Goal: Information Seeking & Learning: Learn about a topic

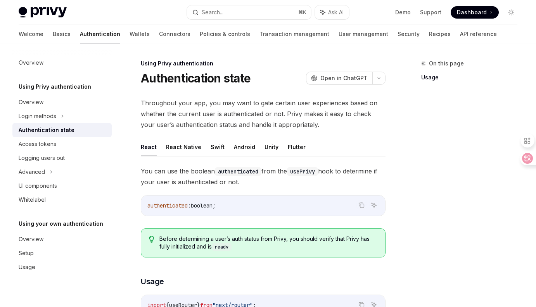
scroll to position [24, 0]
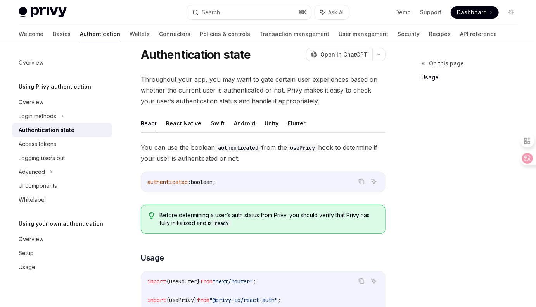
click at [362, 117] on ul "React React Native Swift Android Unity Flutter" at bounding box center [263, 123] width 245 height 19
click at [418, 124] on div "On this page Usage" at bounding box center [464, 183] width 118 height 248
click at [410, 166] on div "On this page Usage" at bounding box center [464, 183] width 118 height 248
click at [409, 179] on div "On this page Usage" at bounding box center [464, 183] width 118 height 248
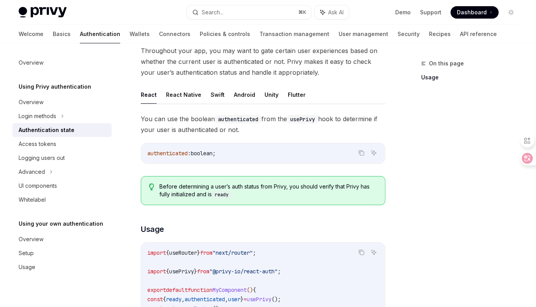
click at [403, 198] on div "On this page Usage Using Privy authentication Authentication state OpenAI Open …" at bounding box center [267, 298] width 511 height 614
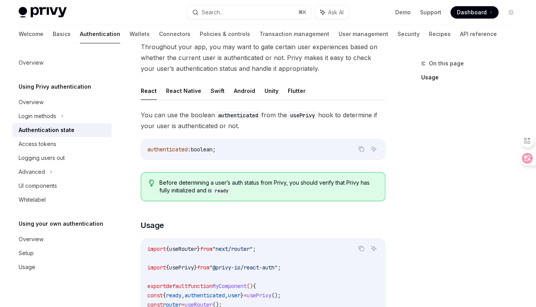
click at [405, 198] on div "On this page Usage Using Privy authentication Authentication state OpenAI Open …" at bounding box center [267, 294] width 511 height 614
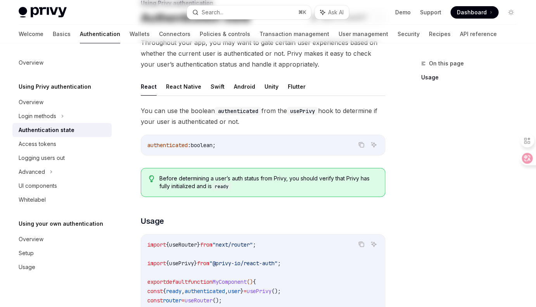
scroll to position [0, 0]
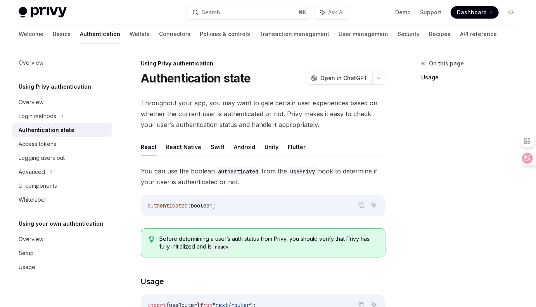
click at [406, 200] on div "On this page Usage" at bounding box center [464, 183] width 118 height 248
click at [409, 195] on div "On this page Usage" at bounding box center [464, 183] width 118 height 248
click at [410, 196] on div "On this page Usage" at bounding box center [464, 183] width 118 height 248
click at [408, 153] on div "On this page Usage" at bounding box center [464, 183] width 118 height 248
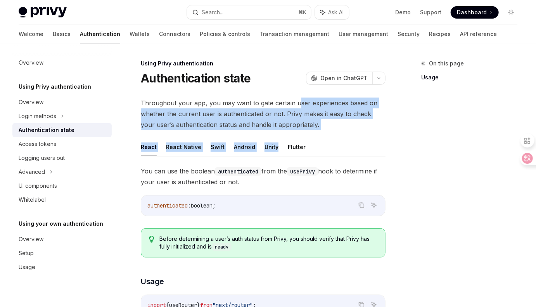
drag, startPoint x: 326, startPoint y: 127, endPoint x: 296, endPoint y: 103, distance: 38.3
click at [317, 119] on span "Throughout your app, you may want to gate certain user experiences based on whe…" at bounding box center [263, 114] width 245 height 33
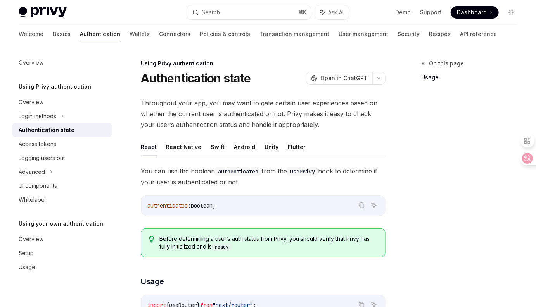
click at [357, 129] on span "Throughout your app, you may want to gate certain user experiences based on whe…" at bounding box center [263, 114] width 245 height 33
click at [410, 181] on div "On this page Usage" at bounding box center [464, 183] width 118 height 248
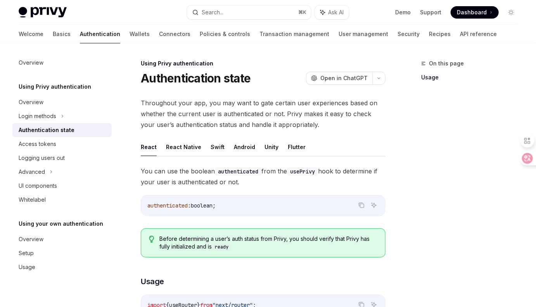
click at [412, 173] on div "On this page Usage" at bounding box center [464, 183] width 118 height 248
click at [363, 127] on span "Throughout your app, you may want to gate certain user experiences based on whe…" at bounding box center [263, 114] width 245 height 33
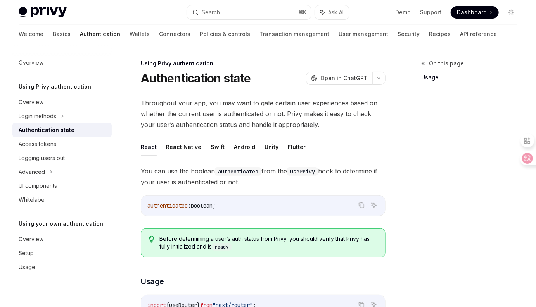
click at [407, 140] on div "On this page Usage" at bounding box center [464, 183] width 118 height 248
click at [422, 152] on div "On this page Usage" at bounding box center [464, 183] width 118 height 248
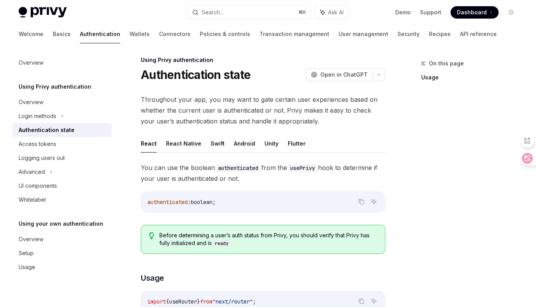
click at [408, 181] on div "On this page Usage" at bounding box center [464, 183] width 118 height 248
click at [411, 164] on div "On this page Usage" at bounding box center [464, 183] width 118 height 248
click at [417, 152] on div "On this page Usage" at bounding box center [464, 183] width 118 height 248
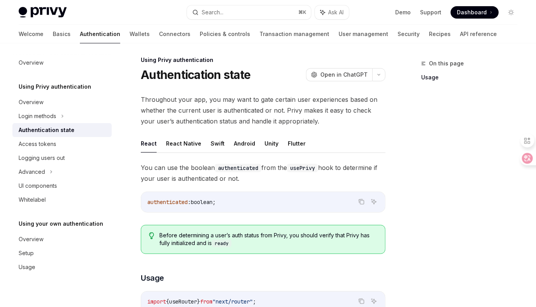
click at [412, 179] on div "On this page Usage" at bounding box center [464, 183] width 118 height 248
click at [409, 176] on div "On this page Usage" at bounding box center [464, 183] width 118 height 248
click at [409, 178] on div "On this page Usage" at bounding box center [464, 183] width 118 height 248
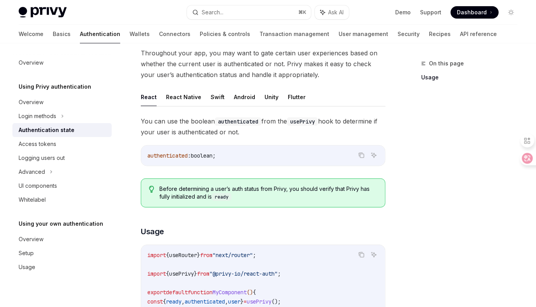
scroll to position [58, 0]
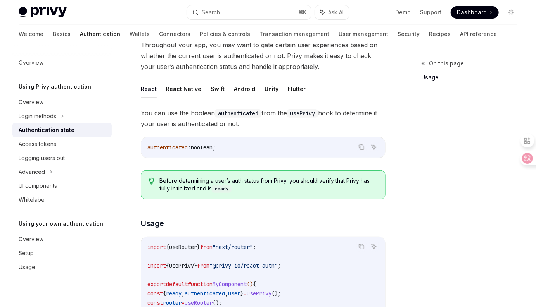
click at [412, 210] on div "On this page Usage" at bounding box center [464, 183] width 118 height 248
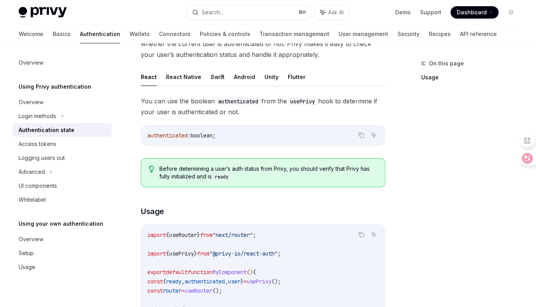
scroll to position [78, 0]
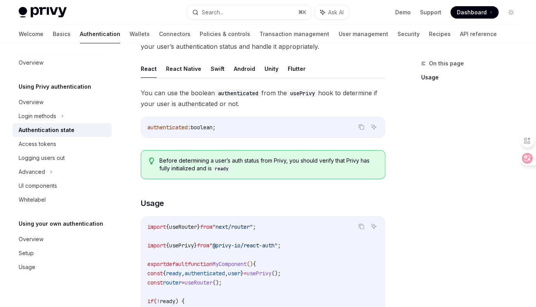
click at [412, 224] on div "On this page Usage" at bounding box center [464, 183] width 118 height 248
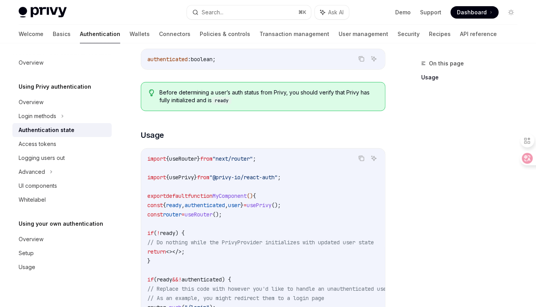
scroll to position [155, 0]
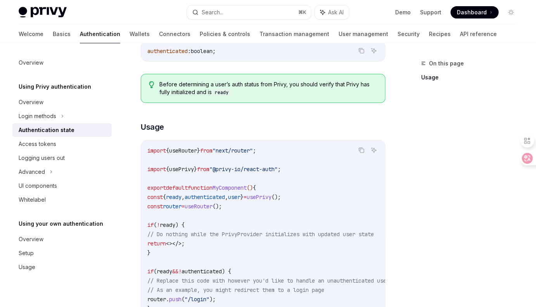
click at [414, 224] on div "On this page Usage" at bounding box center [464, 183] width 118 height 248
click at [405, 218] on div "On this page Usage Using Privy authentication Authentication state OpenAI Open …" at bounding box center [267, 196] width 511 height 614
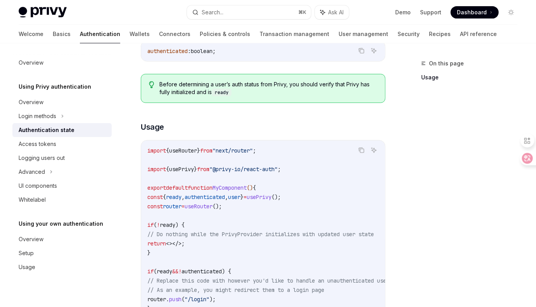
click at [405, 218] on div "On this page Usage Using Privy authentication Authentication state OpenAI Open …" at bounding box center [267, 196] width 511 height 614
click at [481, 188] on div "On this page Usage" at bounding box center [464, 183] width 118 height 248
click at [465, 192] on div "On this page Usage" at bounding box center [464, 183] width 118 height 248
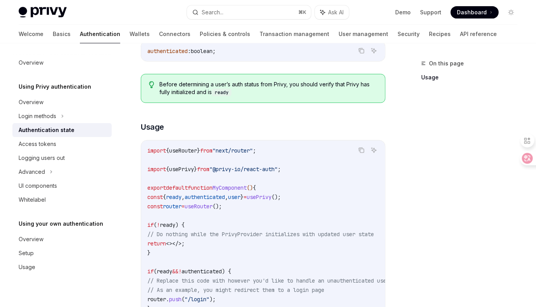
click at [434, 203] on div "On this page Usage" at bounding box center [464, 183] width 118 height 248
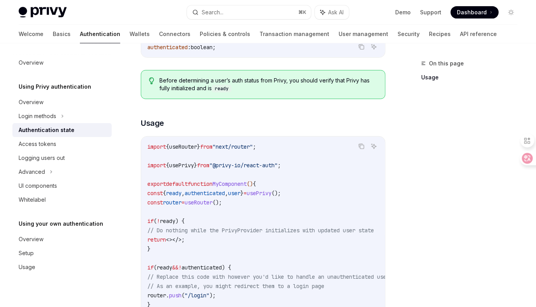
scroll to position [167, 0]
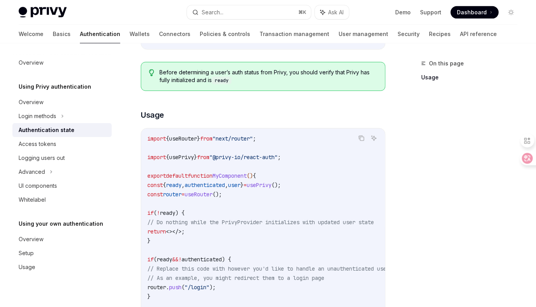
click at [434, 203] on div "On this page Usage" at bounding box center [464, 183] width 118 height 248
click at [429, 200] on div "On this page Usage" at bounding box center [464, 183] width 118 height 248
click at [425, 203] on div "On this page Usage" at bounding box center [464, 183] width 118 height 248
click at [425, 205] on div "On this page Usage" at bounding box center [464, 183] width 118 height 248
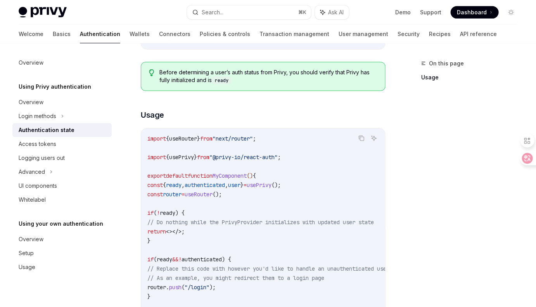
click at [418, 208] on div "On this page Usage" at bounding box center [464, 183] width 118 height 248
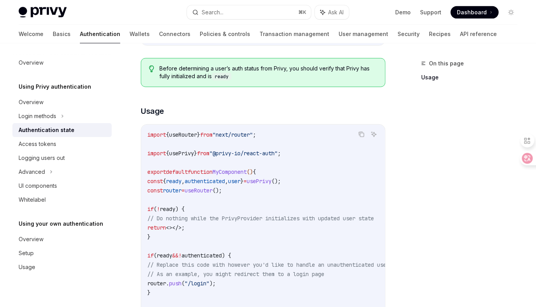
scroll to position [175, 0]
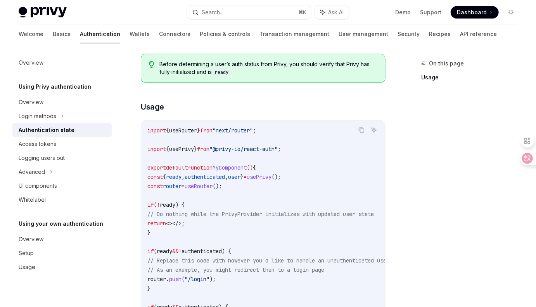
click at [417, 208] on div "On this page Usage" at bounding box center [464, 183] width 118 height 248
click at [402, 231] on div "On this page Usage Using Privy authentication Authentication state OpenAI Open …" at bounding box center [267, 176] width 511 height 614
click at [393, 223] on div "On this page Usage Using Privy authentication Authentication state OpenAI Open …" at bounding box center [267, 176] width 511 height 614
click at [417, 223] on div "On this page Usage" at bounding box center [464, 183] width 118 height 248
click at [412, 201] on div "On this page Usage" at bounding box center [464, 183] width 118 height 248
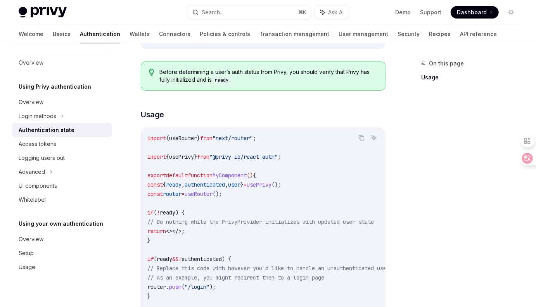
scroll to position [163, 0]
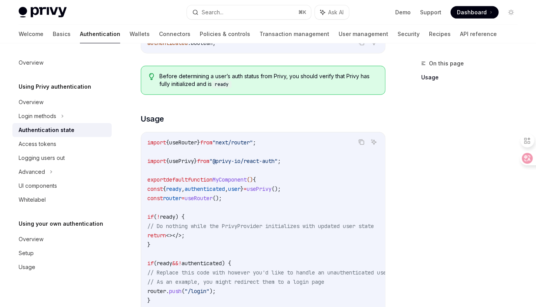
click at [420, 191] on div "On this page Usage" at bounding box center [464, 183] width 118 height 248
click at [417, 197] on div "On this page Usage" at bounding box center [464, 183] width 118 height 248
drag, startPoint x: 338, startPoint y: 224, endPoint x: 360, endPoint y: 223, distance: 22.1
click at [360, 223] on span "// Do nothing while the PrivyProvider initializes with updated user state" at bounding box center [260, 226] width 226 height 7
click at [365, 223] on span "// Do nothing while the PrivyProvider initializes with updated user state" at bounding box center [260, 226] width 226 height 7
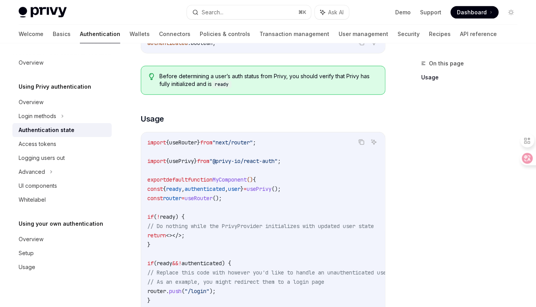
click at [426, 222] on div "On this page Usage" at bounding box center [464, 183] width 118 height 248
drag, startPoint x: 357, startPoint y: 226, endPoint x: 370, endPoint y: 224, distance: 12.9
click at [370, 224] on span "// Do nothing while the PrivyProvider initializes with updated user state" at bounding box center [260, 226] width 226 height 7
click at [417, 223] on div "On this page Usage" at bounding box center [464, 183] width 118 height 248
drag, startPoint x: 370, startPoint y: 226, endPoint x: 359, endPoint y: 224, distance: 10.6
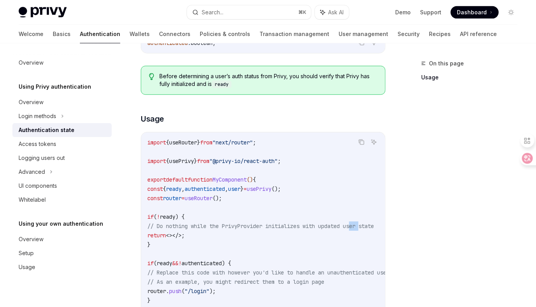
click at [359, 224] on span "// Do nothing while the PrivyProvider initializes with updated user state" at bounding box center [260, 226] width 226 height 7
click at [400, 228] on div "On this page Usage Using Privy authentication Authentication state OpenAI Open …" at bounding box center [267, 188] width 511 height 614
drag, startPoint x: 417, startPoint y: 231, endPoint x: 412, endPoint y: 231, distance: 4.3
click at [415, 231] on div "On this page Usage" at bounding box center [464, 183] width 118 height 248
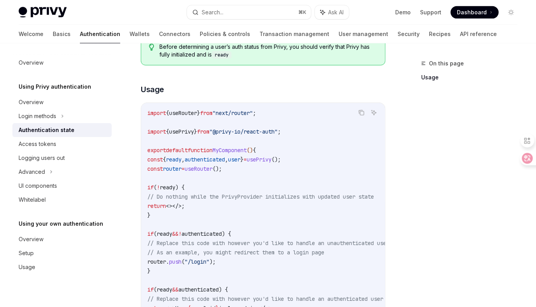
scroll to position [184, 0]
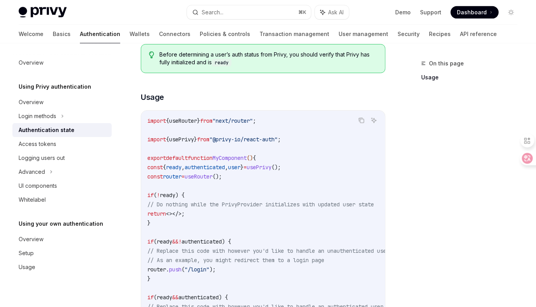
click at [415, 219] on div "On this page Usage" at bounding box center [464, 183] width 118 height 248
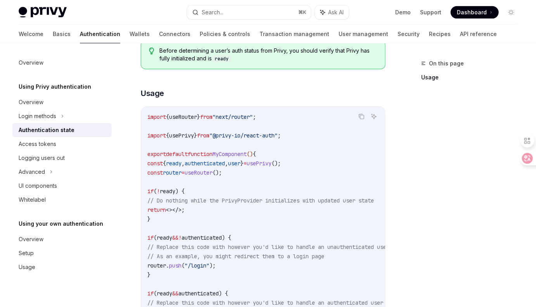
click at [406, 211] on div "On this page Usage" at bounding box center [464, 183] width 118 height 248
click at [407, 210] on div "On this page Usage" at bounding box center [464, 183] width 118 height 248
click at [400, 207] on div "On this page Usage Using Privy authentication Authentication state OpenAI Open …" at bounding box center [267, 162] width 511 height 614
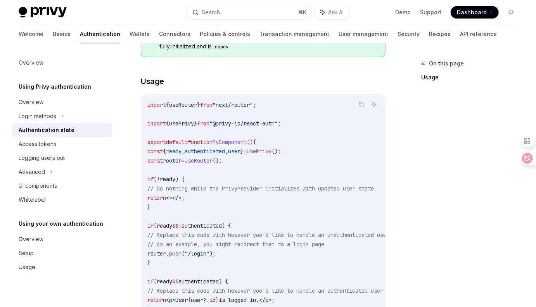
scroll to position [205, 0]
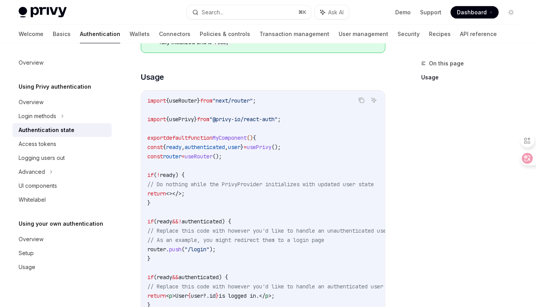
click at [422, 227] on div "On this page Usage" at bounding box center [464, 183] width 118 height 248
click at [416, 213] on div "On this page Usage" at bounding box center [464, 183] width 118 height 248
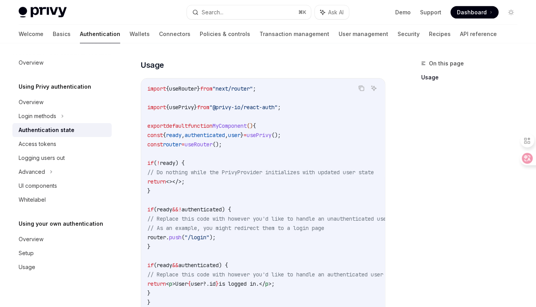
scroll to position [225, 0]
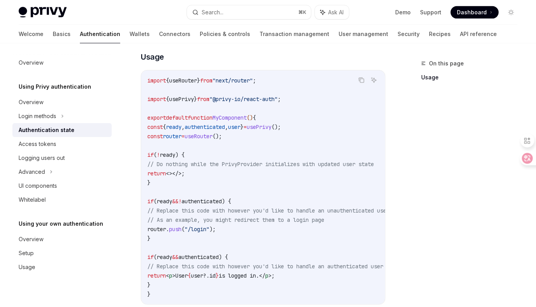
click at [418, 212] on div "On this page Usage" at bounding box center [464, 183] width 118 height 248
click at [427, 222] on div "On this page Usage" at bounding box center [464, 183] width 118 height 248
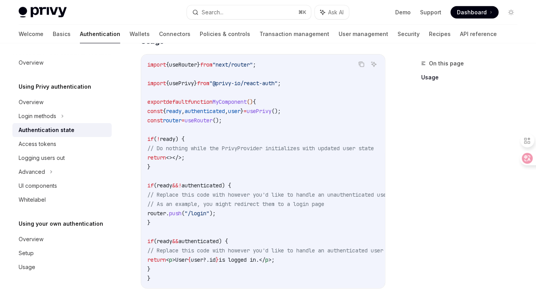
scroll to position [245, 0]
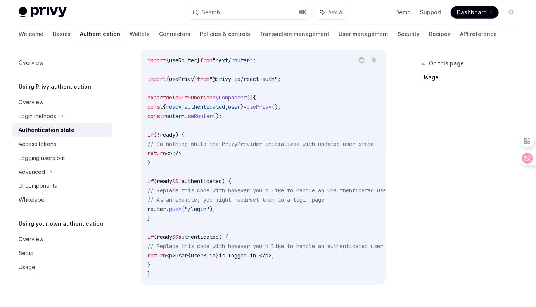
click at [427, 222] on div "On this page Usage" at bounding box center [464, 183] width 118 height 248
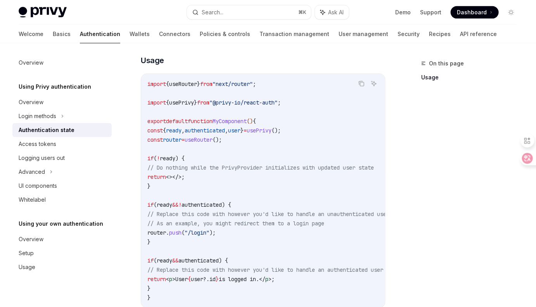
scroll to position [107, 0]
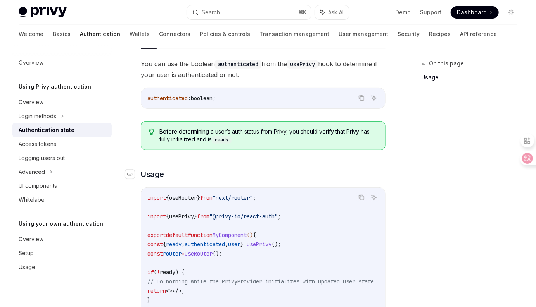
click at [365, 169] on h3 "​ Usage" at bounding box center [263, 174] width 245 height 11
click at [411, 169] on div "On this page Usage" at bounding box center [464, 183] width 118 height 248
click at [408, 171] on div "On this page Usage" at bounding box center [464, 183] width 118 height 248
click at [425, 169] on div "On this page Usage" at bounding box center [464, 183] width 118 height 248
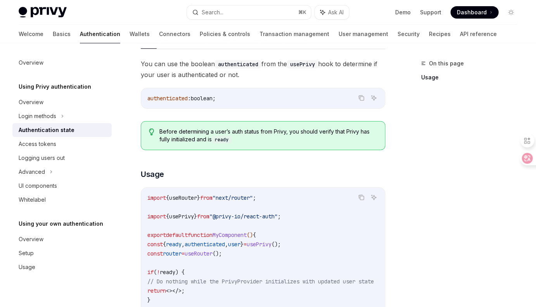
click at [428, 174] on div "On this page Usage" at bounding box center [464, 183] width 118 height 248
click at [425, 175] on div "On this page Usage" at bounding box center [464, 183] width 118 height 248
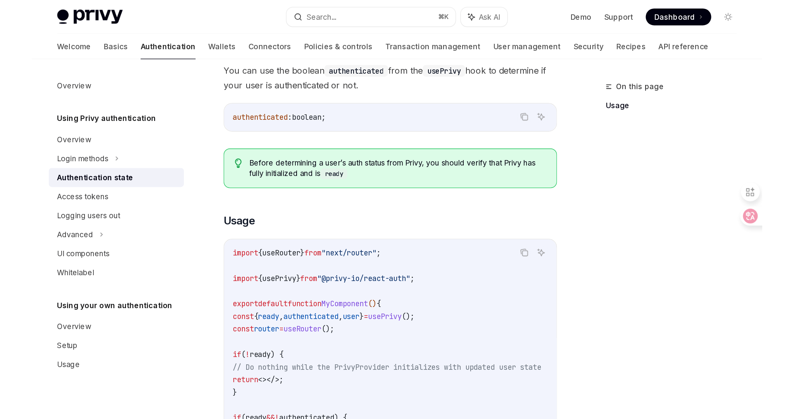
scroll to position [139, 0]
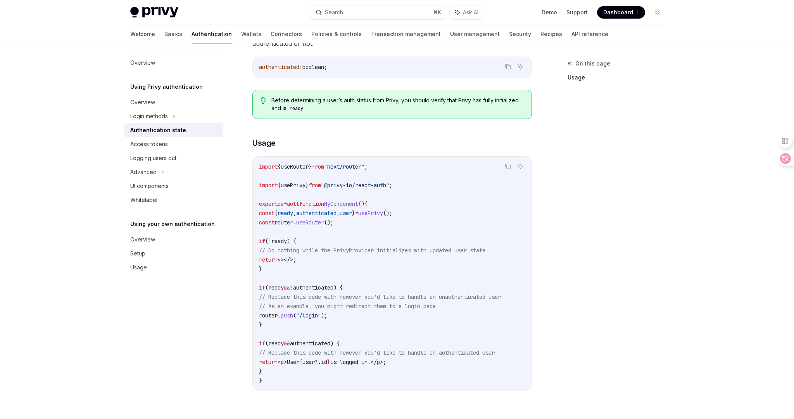
click at [535, 269] on div "On this page Usage" at bounding box center [611, 239] width 118 height 360
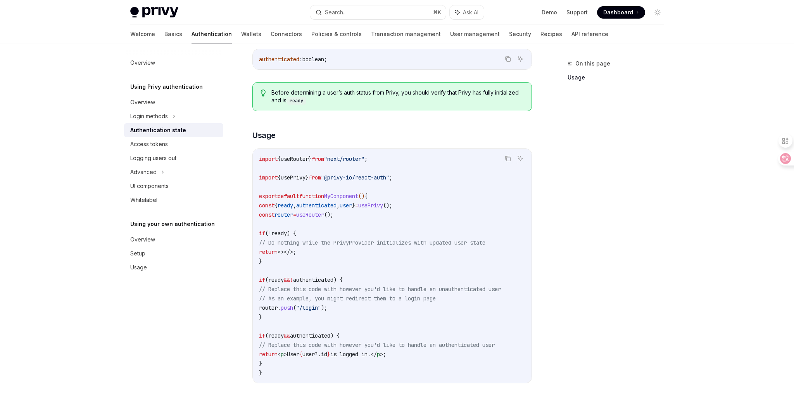
click at [535, 269] on div "On this page Usage" at bounding box center [611, 239] width 118 height 360
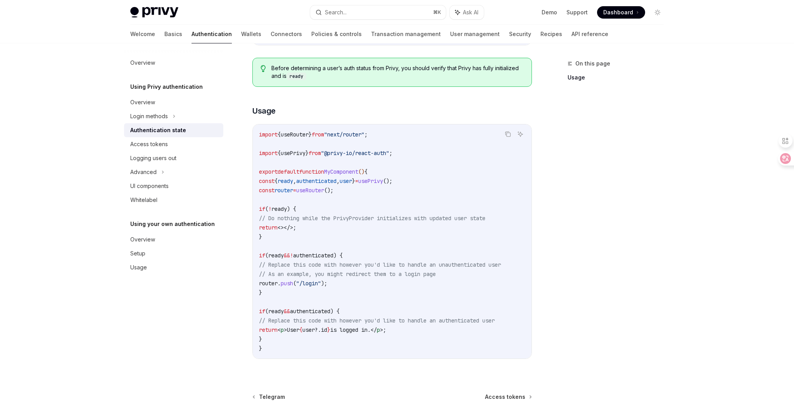
scroll to position [175, 0]
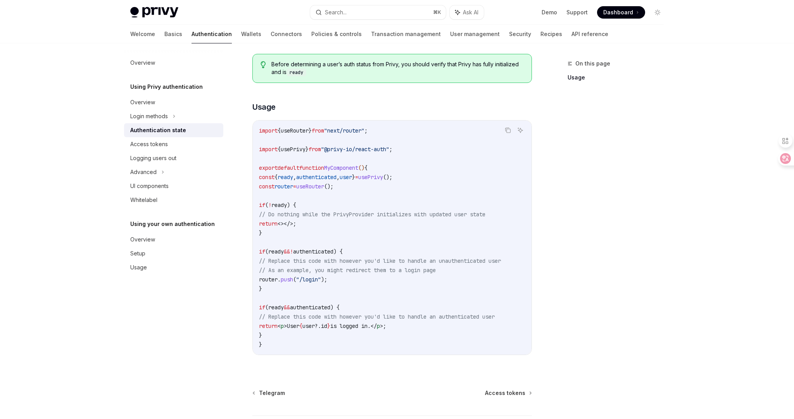
click at [535, 278] on div "On this page Usage" at bounding box center [611, 239] width 118 height 360
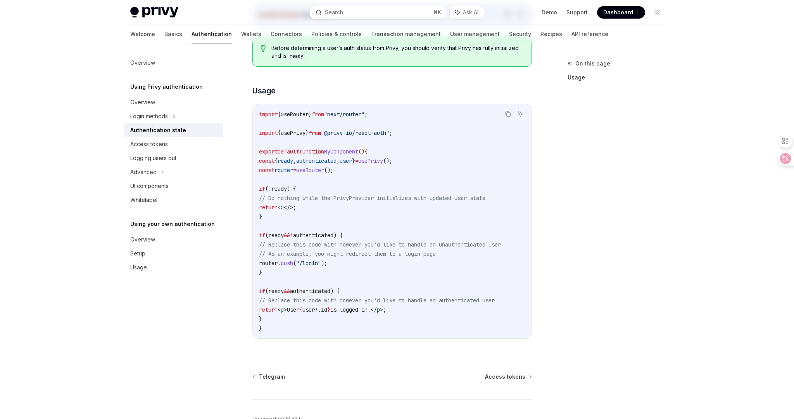
scroll to position [0, 0]
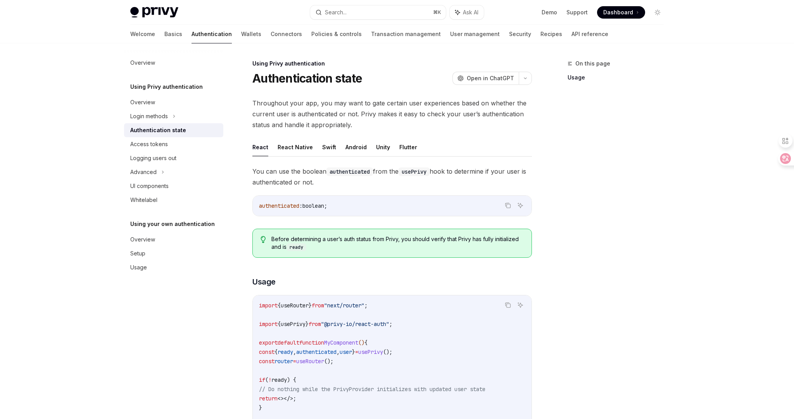
click at [352, 189] on div "You can use the boolean authenticated from the usePrivy hook to determine if yo…" at bounding box center [391, 354] width 279 height 376
click at [170, 142] on div "Access tokens" at bounding box center [174, 144] width 88 height 9
type textarea "*"
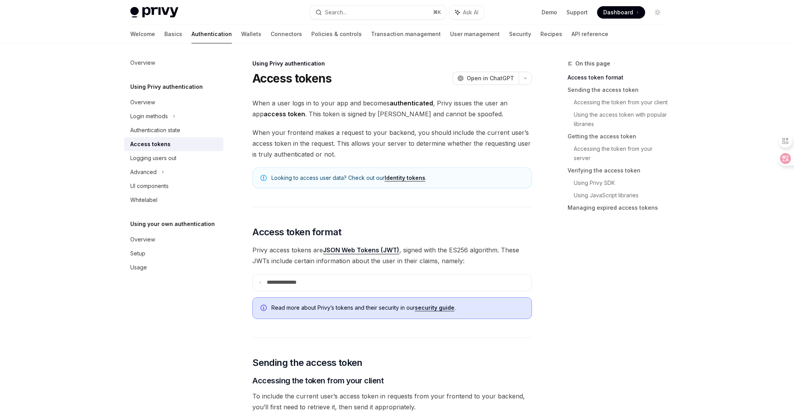
click at [432, 108] on span "When a user logs in to your app and becomes authenticated , Privy issues the us…" at bounding box center [391, 109] width 279 height 22
click at [432, 114] on span "When a user logs in to your app and becomes authenticated , Privy issues the us…" at bounding box center [391, 109] width 279 height 22
click at [435, 117] on span "When a user logs in to your app and becomes authenticated , Privy issues the us…" at bounding box center [391, 109] width 279 height 22
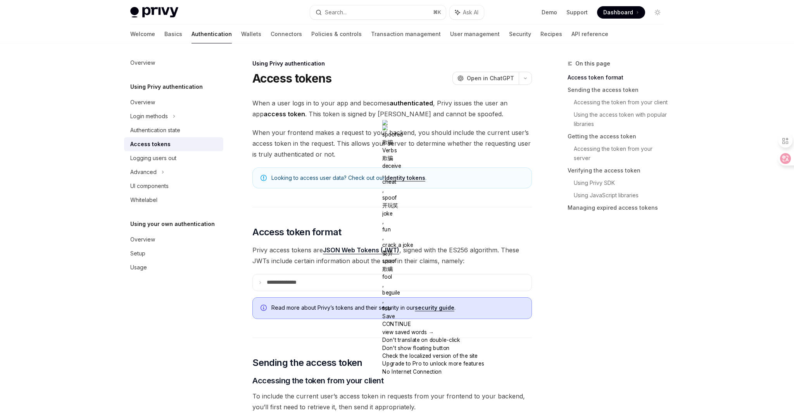
click at [479, 138] on div at bounding box center [433, 138] width 102 height 0
click at [338, 141] on span "When your frontend makes a request to your backend, you should include the curr…" at bounding box center [391, 143] width 279 height 33
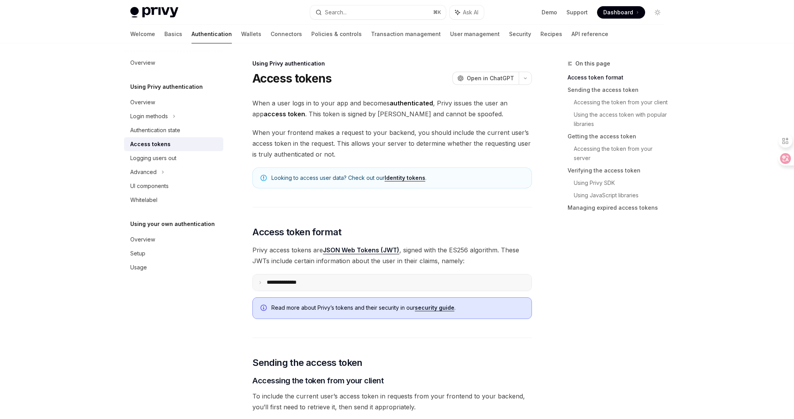
click at [334, 283] on summary "**********" at bounding box center [392, 282] width 279 height 16
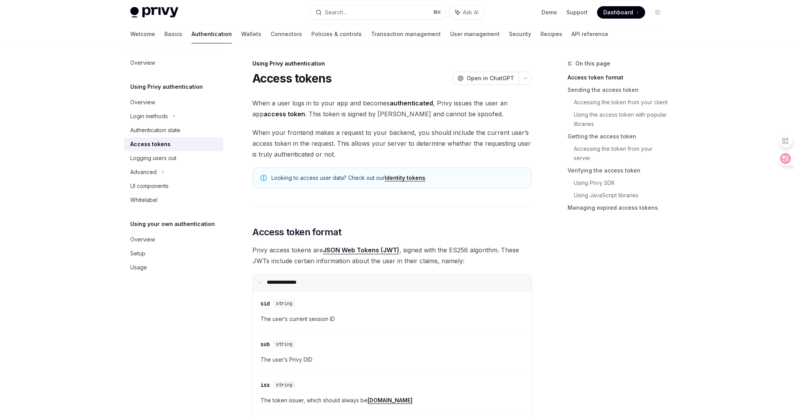
click at [335, 283] on summary "**********" at bounding box center [392, 282] width 279 height 16
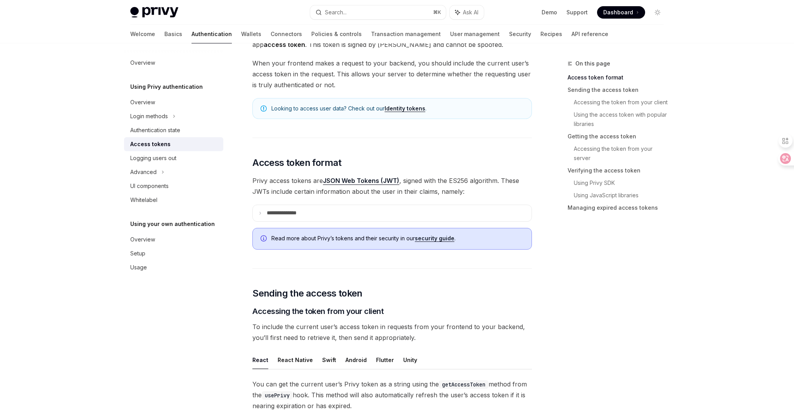
scroll to position [73, 0]
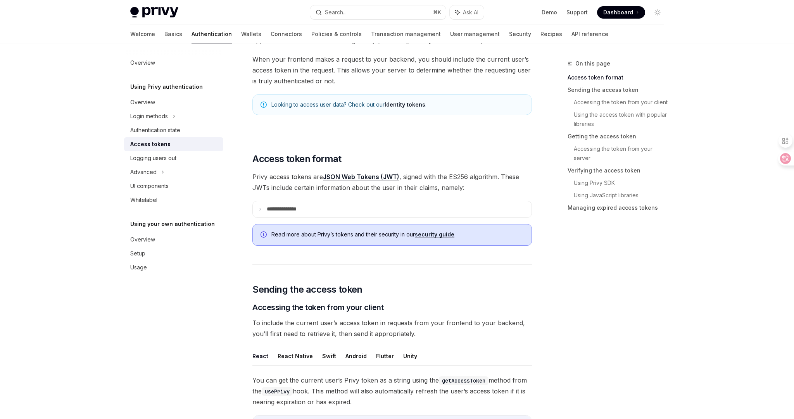
click at [558, 268] on div "On this page Access token format Sending the access token Accessing the token f…" at bounding box center [611, 239] width 118 height 360
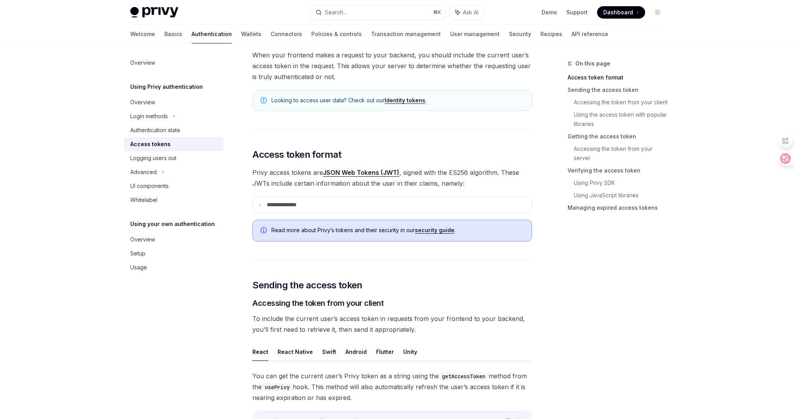
scroll to position [102, 0]
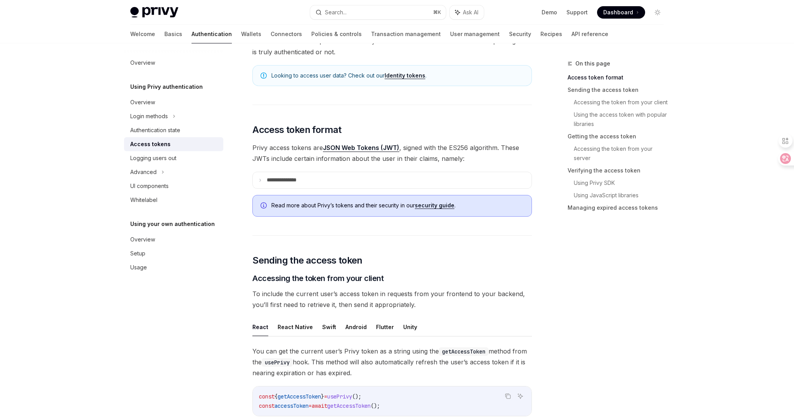
click at [558, 268] on div "On this page Access token format Sending the access token Accessing the token f…" at bounding box center [611, 239] width 118 height 360
click at [577, 277] on div "On this page Access token format Sending the access token Accessing the token f…" at bounding box center [611, 239] width 118 height 360
click at [503, 158] on span "Privy access tokens are JSON Web Tokens (JWT) , signed with the ES256 algorithm…" at bounding box center [391, 153] width 279 height 22
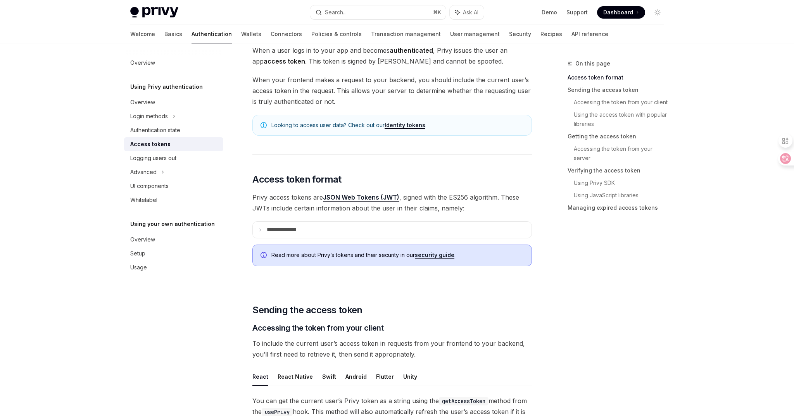
scroll to position [0, 0]
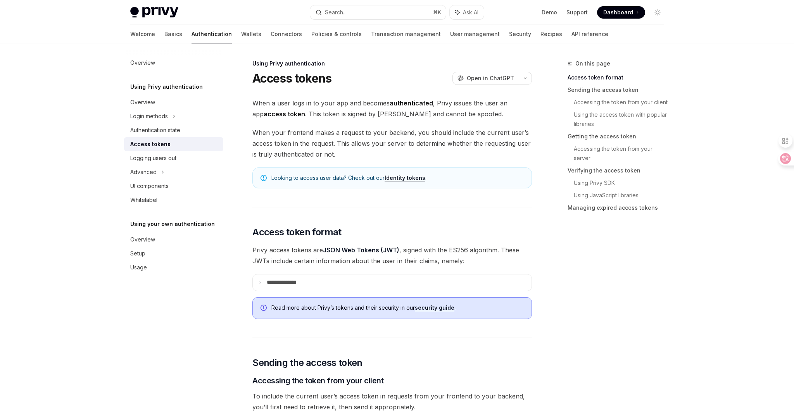
click at [555, 276] on div "On this page Access token format Sending the access token Accessing the token f…" at bounding box center [611, 239] width 118 height 360
click at [517, 281] on summary "**********" at bounding box center [392, 282] width 279 height 16
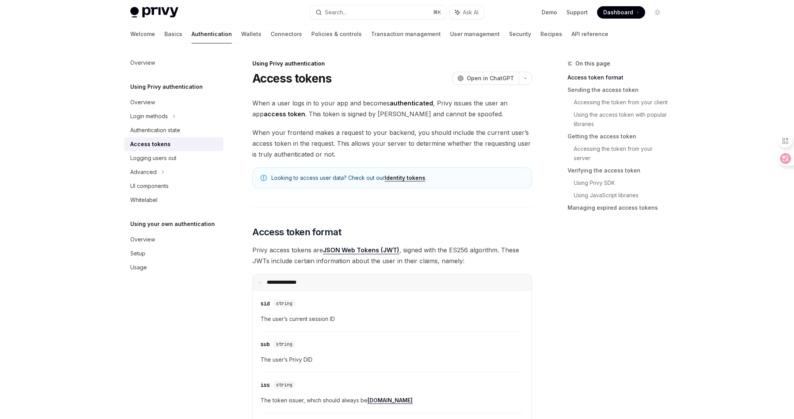
click at [517, 281] on summary "**********" at bounding box center [392, 282] width 279 height 16
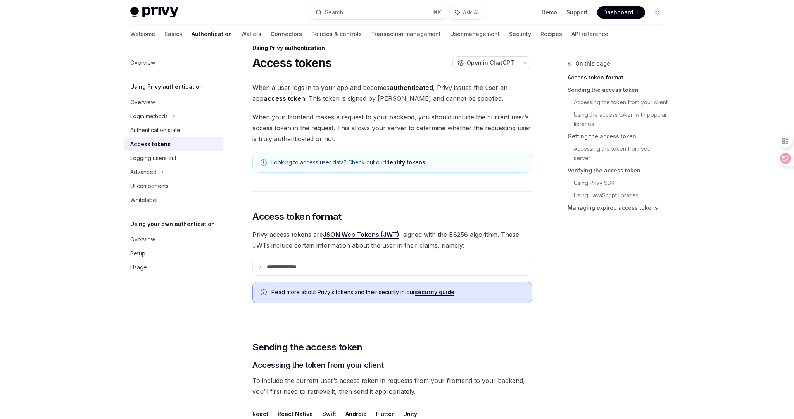
scroll to position [91, 0]
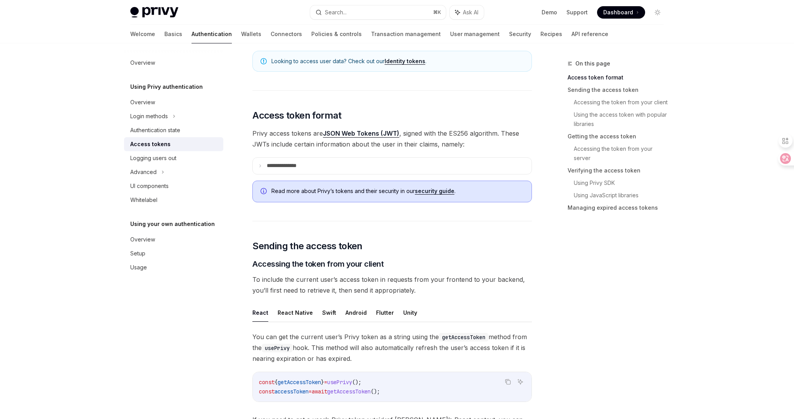
scroll to position [139, 0]
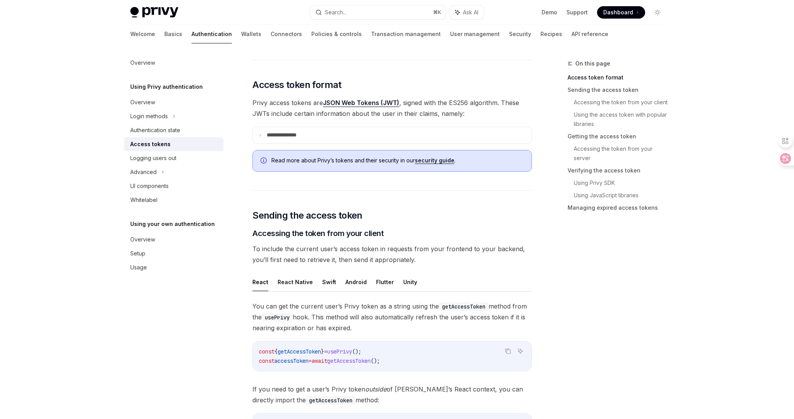
scroll to position [151, 0]
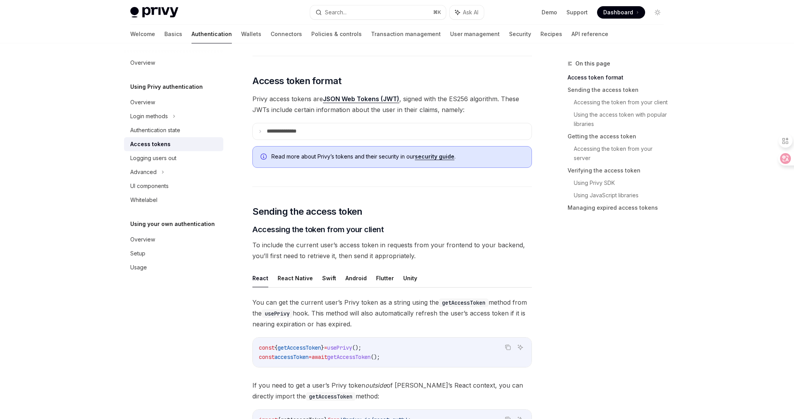
click at [552, 309] on div "On this page Access token format Sending the access token Accessing the token f…" at bounding box center [611, 239] width 118 height 360
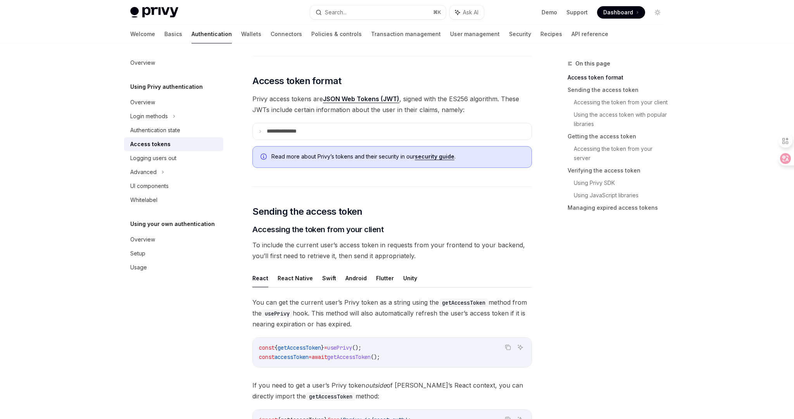
click at [552, 309] on div "On this page Access token format Sending the access token Accessing the token f…" at bounding box center [611, 239] width 118 height 360
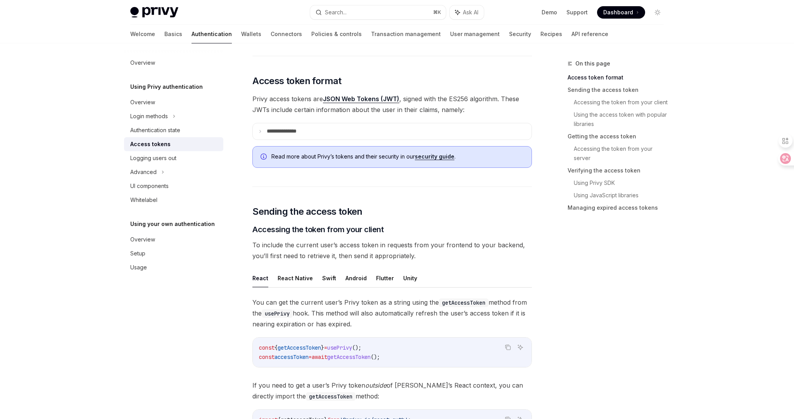
click at [485, 245] on span "To include the current user’s access token in requests from your frontend to yo…" at bounding box center [391, 250] width 279 height 22
click at [496, 250] on span "To include the current user’s access token in requests from your frontend to yo…" at bounding box center [391, 250] width 279 height 22
drag, startPoint x: 494, startPoint y: 247, endPoint x: 492, endPoint y: 239, distance: 8.7
click at [493, 246] on span "To include the current user’s access token in requests from your frontend to yo…" at bounding box center [391, 250] width 279 height 22
click at [521, 240] on span "To include the current user’s access token in requests from your frontend to yo…" at bounding box center [391, 250] width 279 height 22
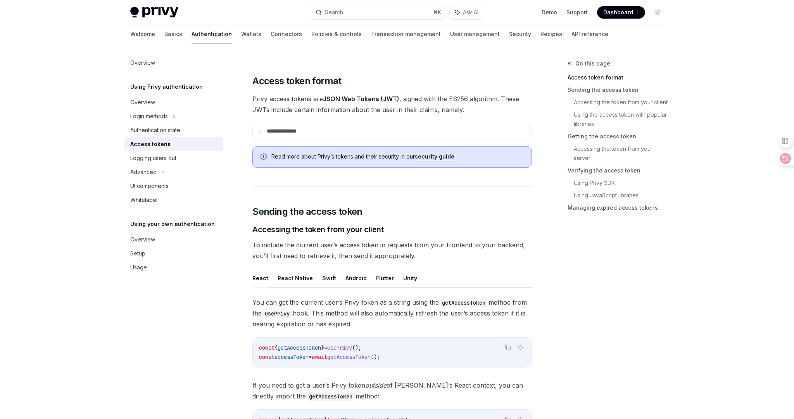
click at [531, 248] on span "To include the current user’s access token in requests from your frontend to yo…" at bounding box center [391, 250] width 279 height 22
click at [530, 251] on span "To include the current user’s access token in requests from your frontend to yo…" at bounding box center [391, 250] width 279 height 22
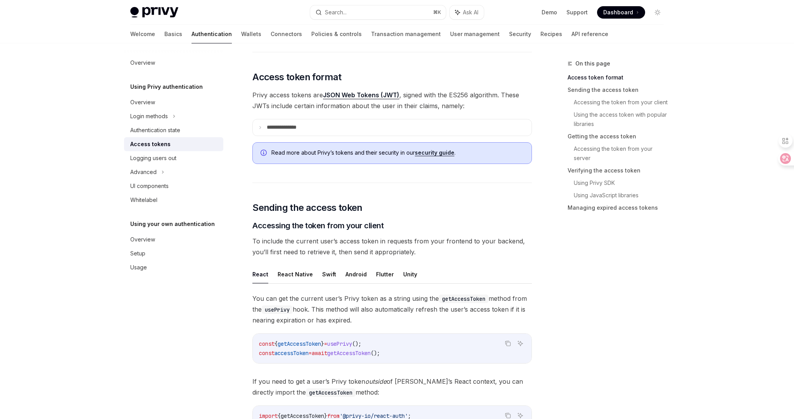
click at [558, 248] on div "On this page Access token format Sending the access token Accessing the token f…" at bounding box center [611, 239] width 118 height 360
click at [558, 250] on div "On this page Access token format Sending the access token Accessing the token f…" at bounding box center [611, 239] width 118 height 360
click at [555, 253] on div "On this page Access token format Sending the access token Accessing the token f…" at bounding box center [611, 239] width 118 height 360
click at [583, 257] on div "On this page Access token format Sending the access token Accessing the token f…" at bounding box center [611, 239] width 118 height 360
click at [565, 259] on div "On this page Access token format Sending the access token Accessing the token f…" at bounding box center [611, 239] width 118 height 360
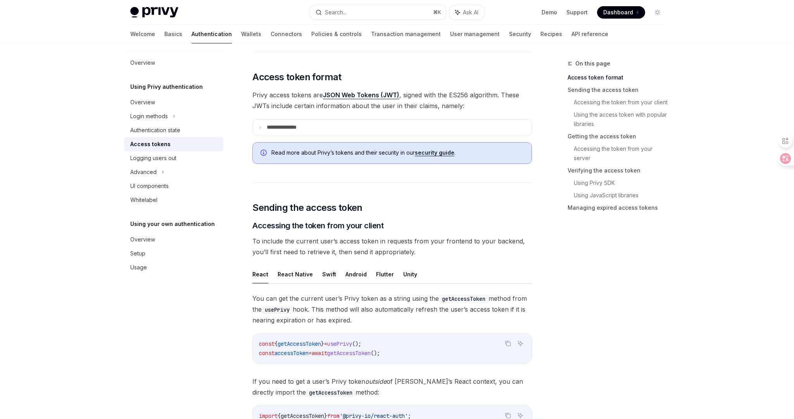
click at [555, 256] on div "On this page Access token format Sending the access token Accessing the token f…" at bounding box center [611, 239] width 118 height 360
click at [555, 260] on div "On this page Access token format Sending the access token Accessing the token f…" at bounding box center [611, 239] width 118 height 360
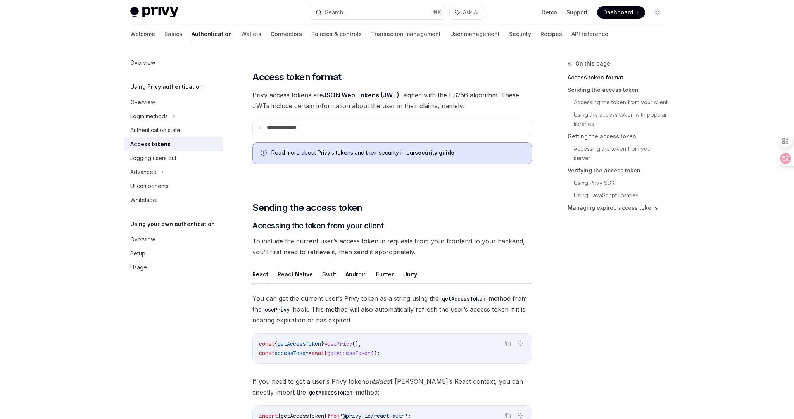
click at [580, 252] on div "On this page Access token format Sending the access token Accessing the token f…" at bounding box center [611, 239] width 118 height 360
click at [562, 250] on div "On this page Access token format Sending the access token Accessing the token f…" at bounding box center [611, 239] width 118 height 360
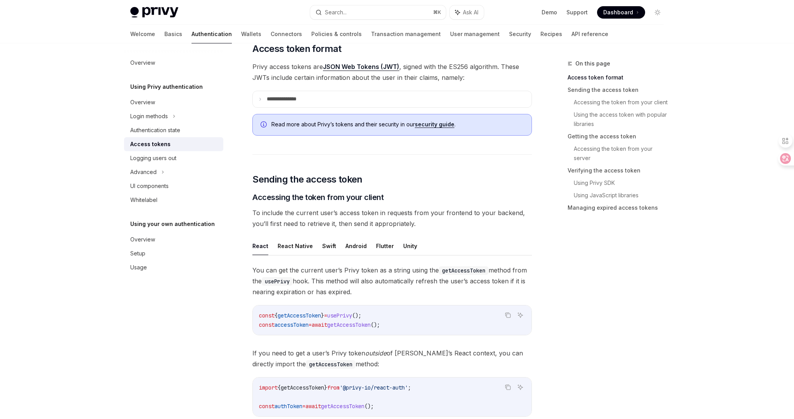
scroll to position [168, 0]
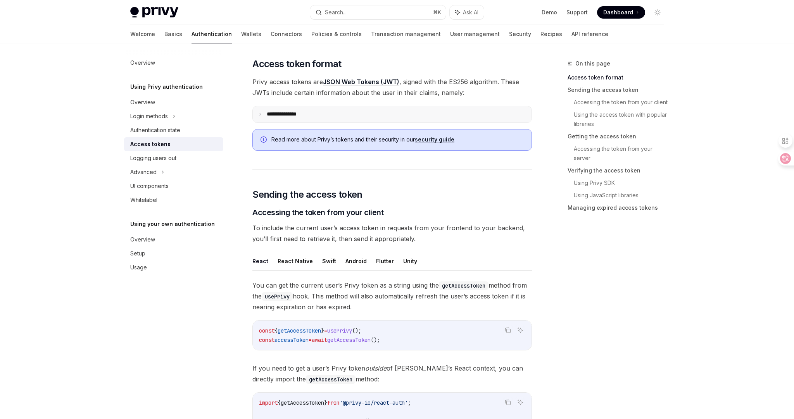
click at [444, 116] on summary "**********" at bounding box center [392, 114] width 279 height 16
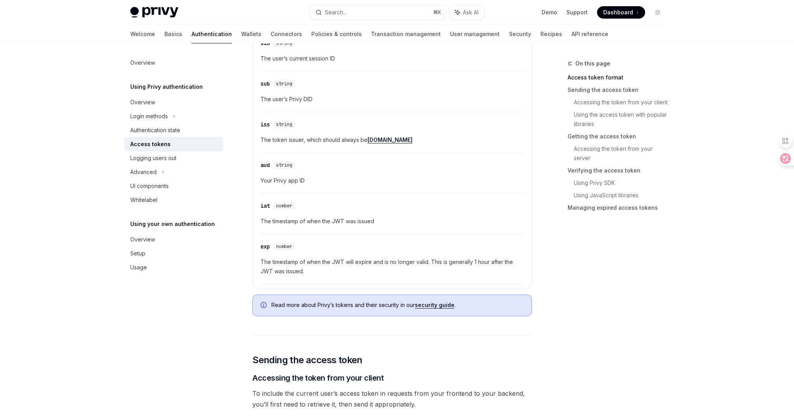
scroll to position [412, 0]
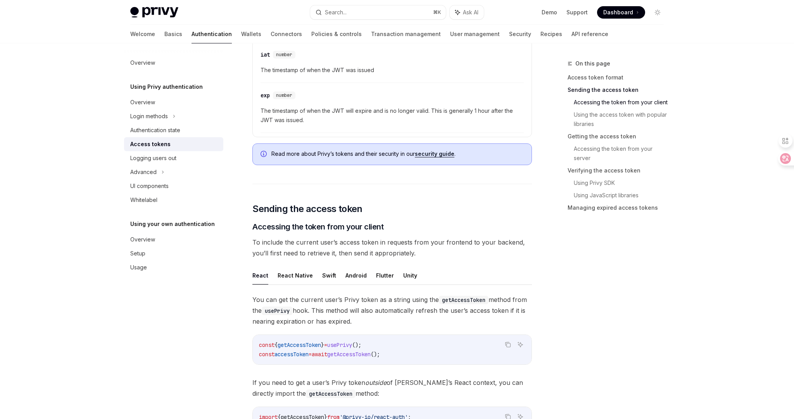
click at [554, 322] on div "On this page Access token format Sending the access token Accessing the token f…" at bounding box center [611, 239] width 118 height 360
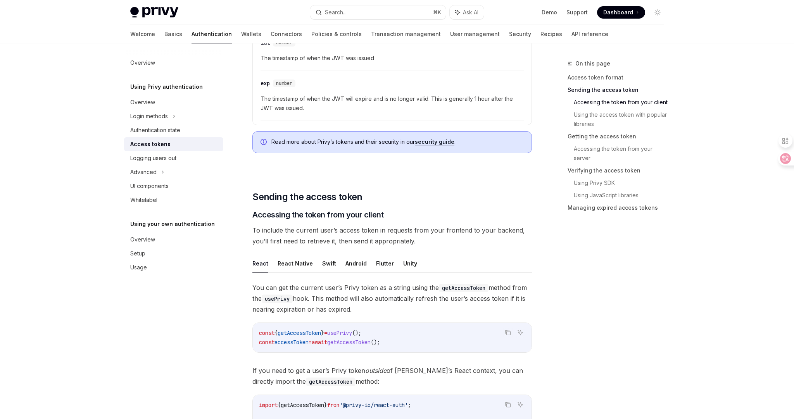
scroll to position [484, 0]
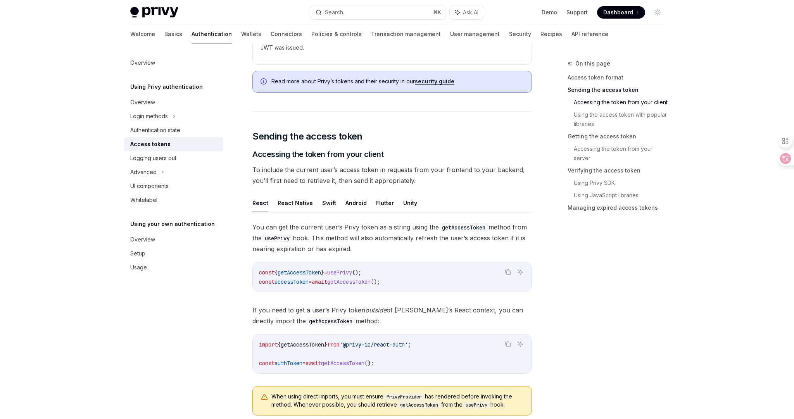
click at [554, 322] on div "On this page Access token format Sending the access token Accessing the token f…" at bounding box center [611, 239] width 118 height 360
click at [555, 321] on div "On this page Access token format Sending the access token Accessing the token f…" at bounding box center [611, 239] width 118 height 360
click at [554, 322] on div "On this page Access token format Sending the access token Accessing the token f…" at bounding box center [611, 239] width 118 height 360
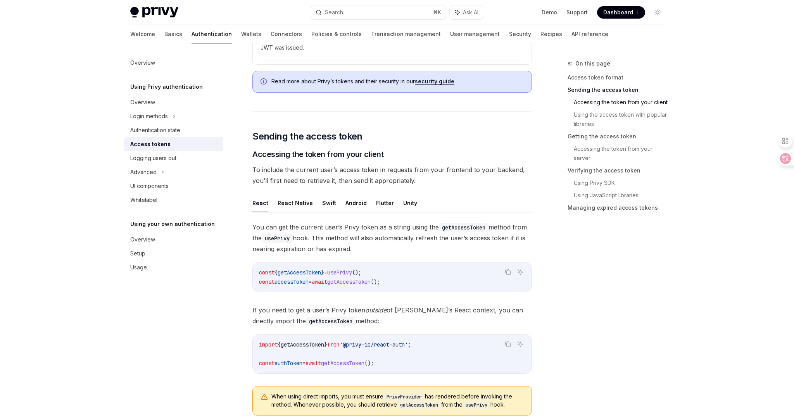
click at [554, 324] on div "On this page Access token format Sending the access token Accessing the token f…" at bounding box center [611, 239] width 118 height 360
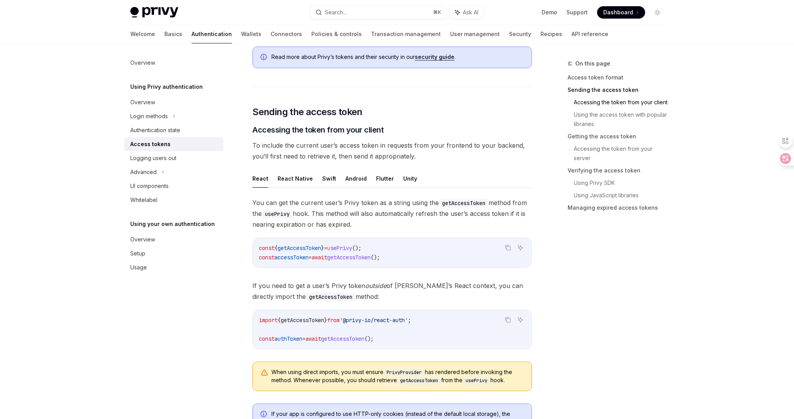
scroll to position [609, 0]
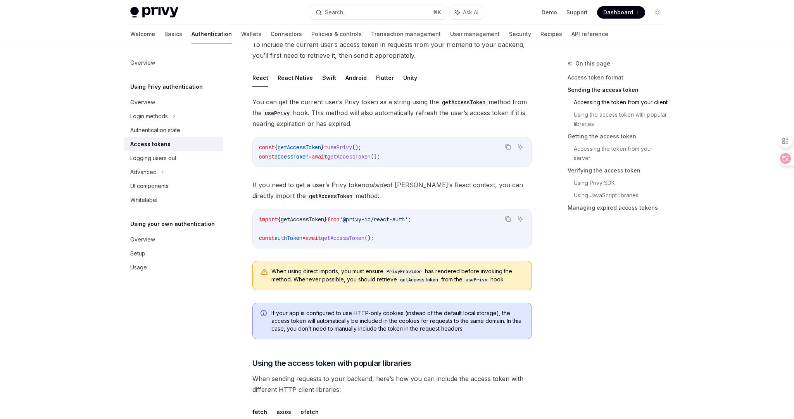
click at [556, 326] on div "On this page Access token format Sending the access token Accessing the token f…" at bounding box center [611, 239] width 118 height 360
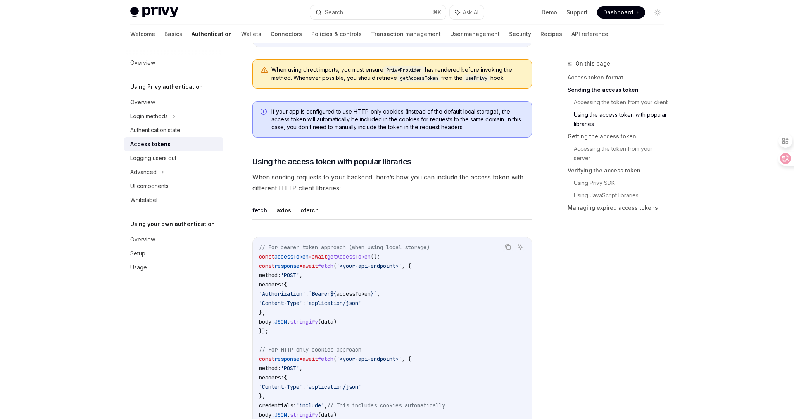
scroll to position [852, 0]
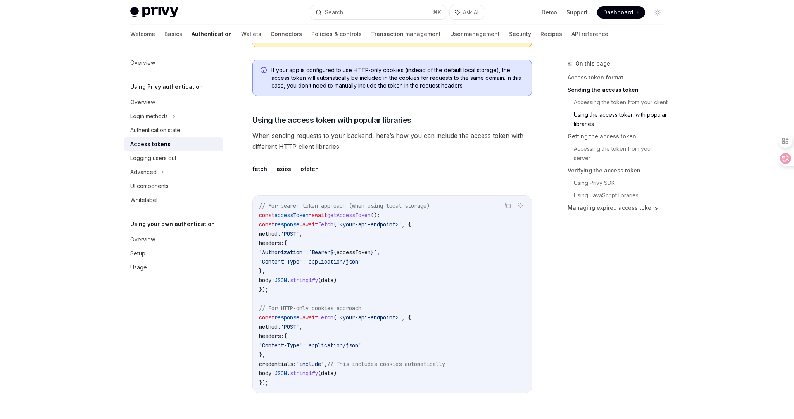
click at [557, 332] on div "On this page Access token format Sending the access token Accessing the token f…" at bounding box center [611, 239] width 118 height 360
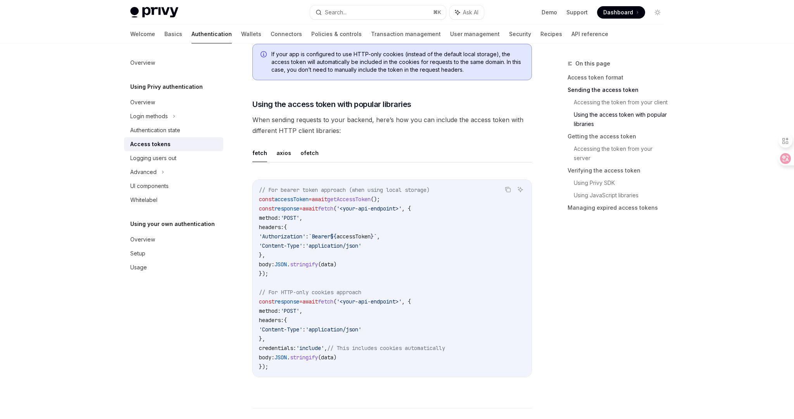
scroll to position [956, 0]
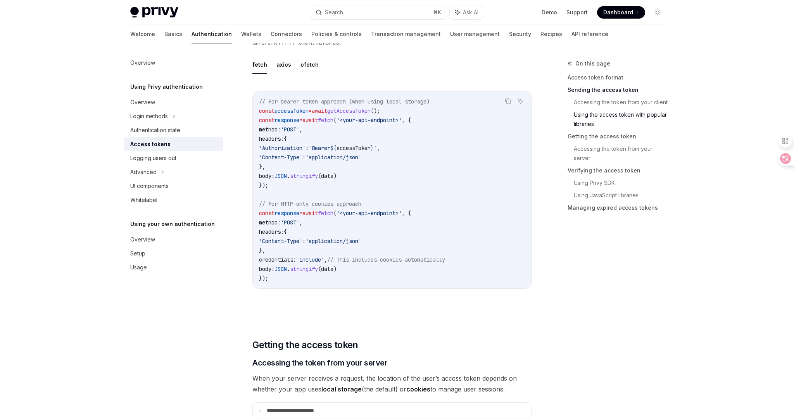
click at [551, 334] on div "On this page Access token format Sending the access token Accessing the token f…" at bounding box center [397, 374] width 546 height 2575
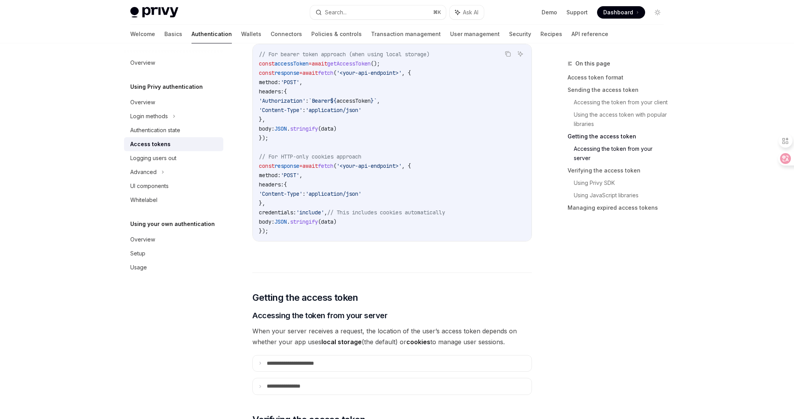
scroll to position [1036, 0]
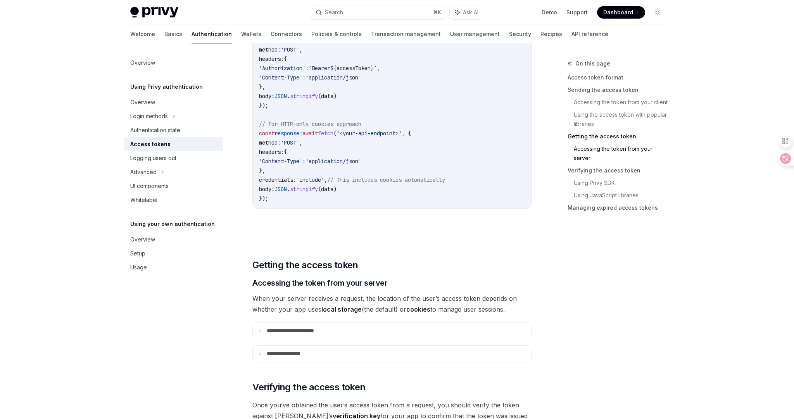
click at [515, 298] on span "When your server receives a request, the location of the user’s access token de…" at bounding box center [391, 304] width 279 height 22
click at [292, 308] on span "When your server receives a request, the location of the user’s access token de…" at bounding box center [391, 304] width 279 height 22
click at [293, 327] on p "**********" at bounding box center [299, 330] width 65 height 7
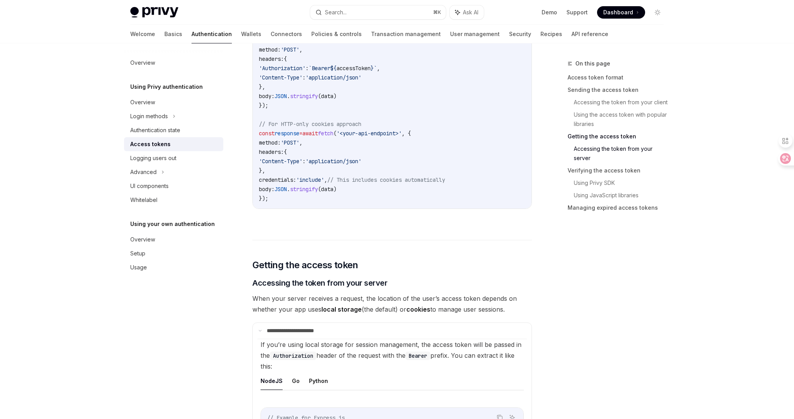
click at [536, 307] on div "On this page Access token format Sending the access token Accessing the token f…" at bounding box center [397, 378] width 546 height 2742
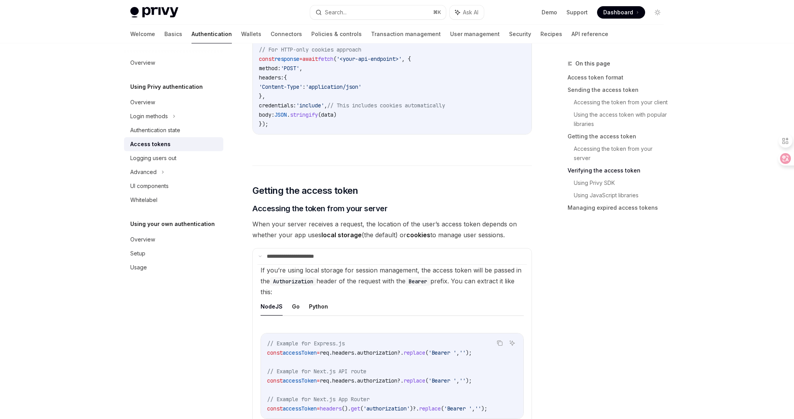
scroll to position [1150, 0]
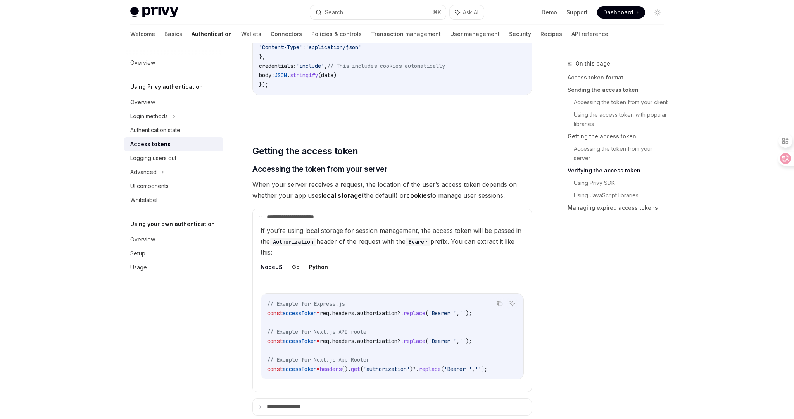
click at [546, 339] on div "On this page Access token format Sending the access token Accessing the token f…" at bounding box center [397, 264] width 546 height 2742
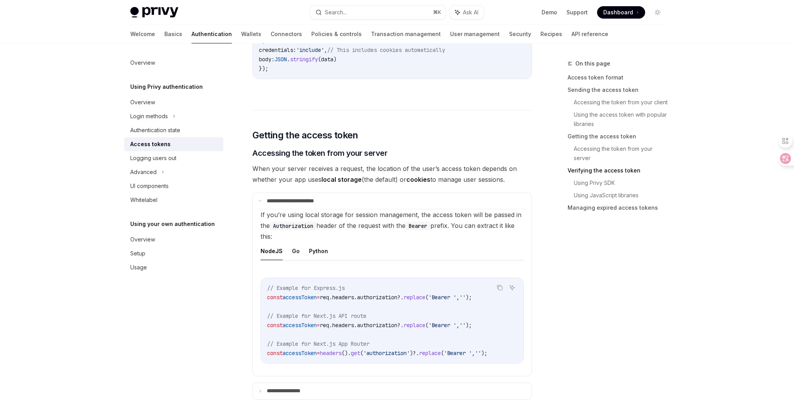
scroll to position [1184, 0]
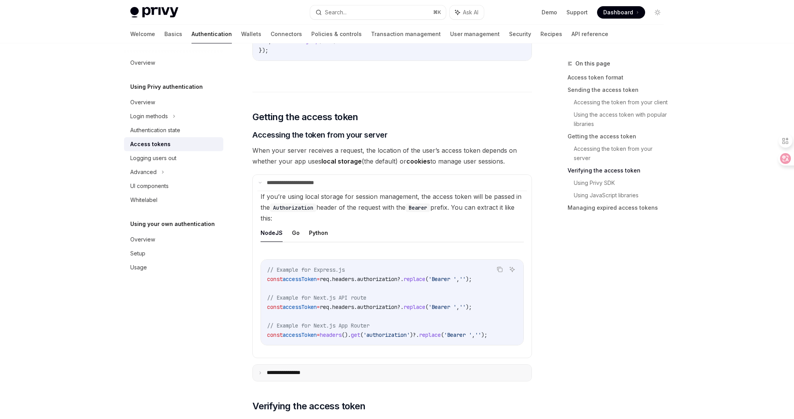
click at [453, 369] on summary "**********" at bounding box center [392, 373] width 279 height 16
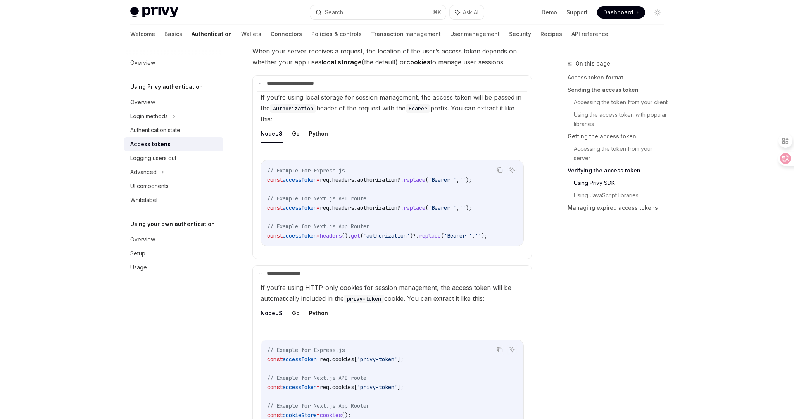
scroll to position [1340, 0]
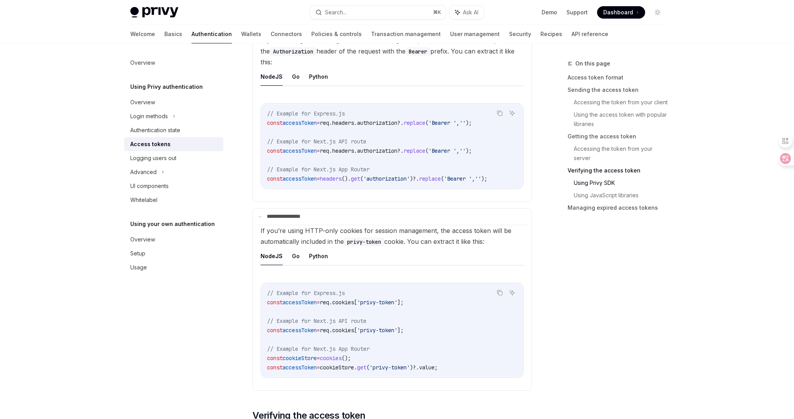
click at [552, 356] on div "On this page Access token format Sending the access token Accessing the token f…" at bounding box center [611, 239] width 118 height 360
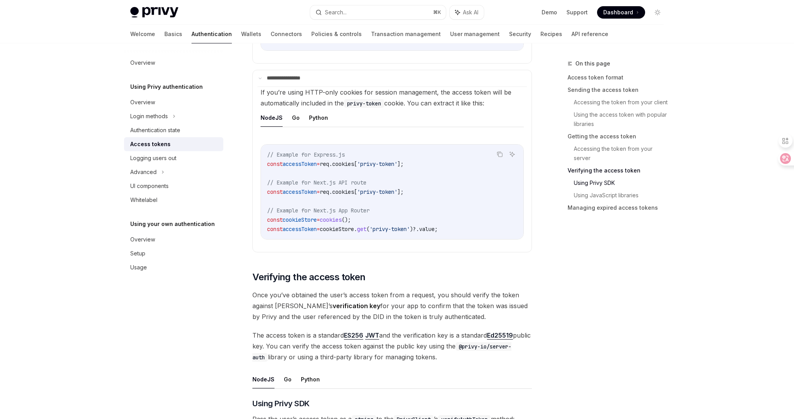
scroll to position [1581, 0]
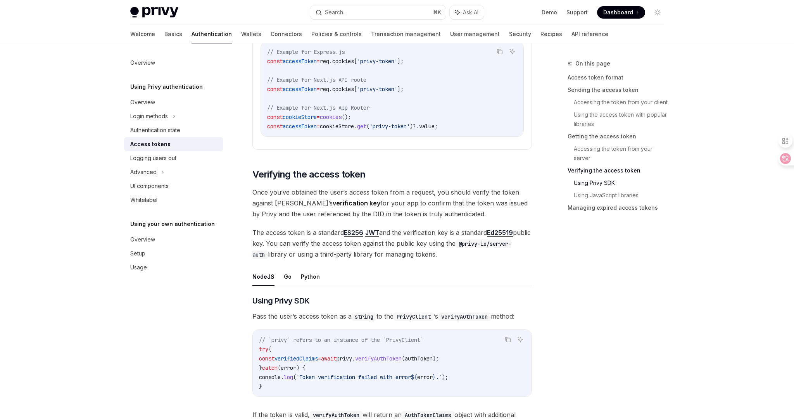
click at [573, 304] on div "On this page Access token format Sending the access token Accessing the token f…" at bounding box center [611, 239] width 118 height 360
click at [558, 294] on div "On this page Access token format Sending the access token Accessing the token f…" at bounding box center [611, 239] width 118 height 360
click at [558, 297] on div "On this page Access token format Sending the access token Accessing the token f…" at bounding box center [611, 239] width 118 height 360
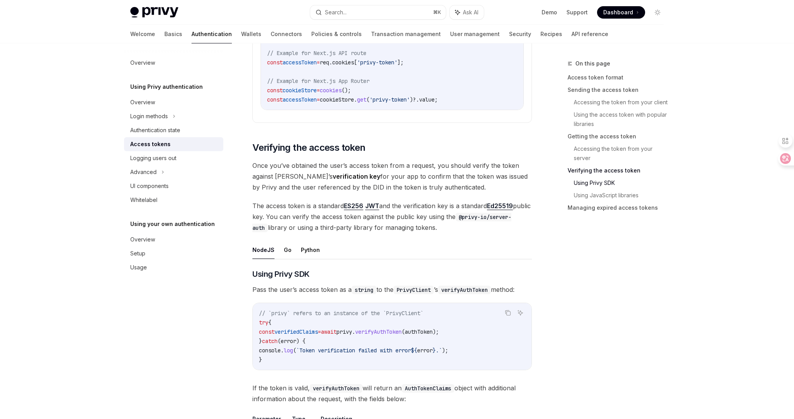
click at [563, 298] on div "On this page Access token format Sending the access token Accessing the token f…" at bounding box center [611, 239] width 118 height 360
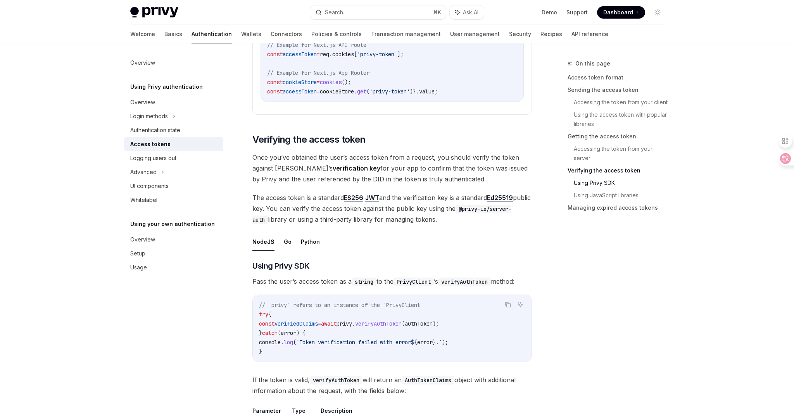
scroll to position [1624, 0]
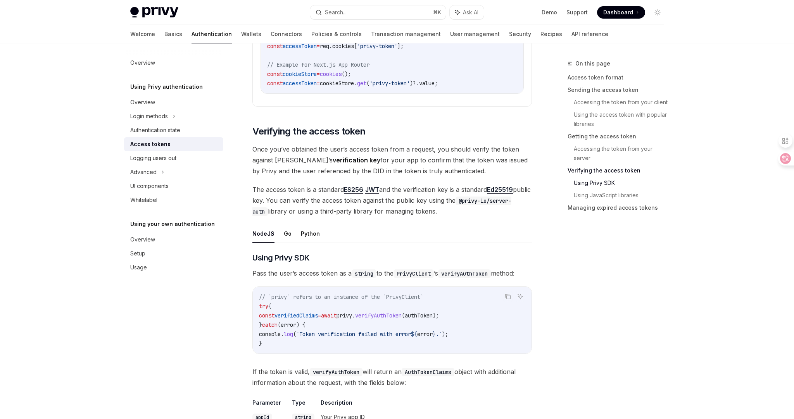
click at [563, 301] on div "On this page Access token format Sending the access token Accessing the token f…" at bounding box center [611, 239] width 118 height 360
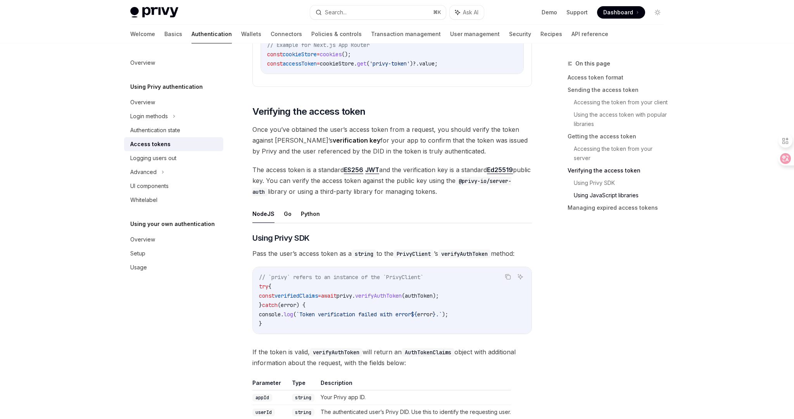
scroll to position [1682, 0]
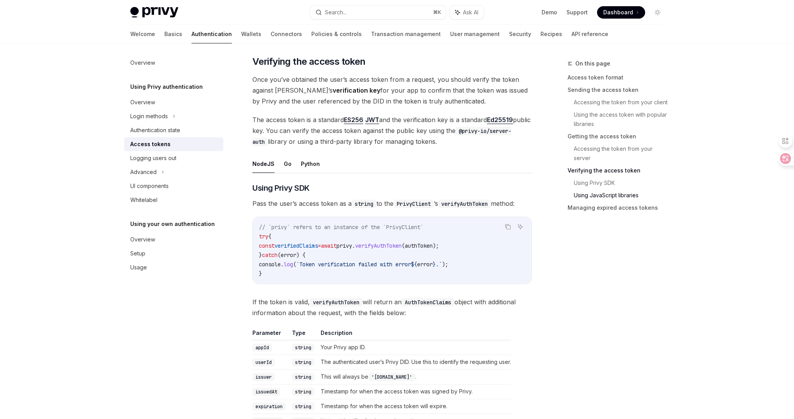
scroll to position [1769, 0]
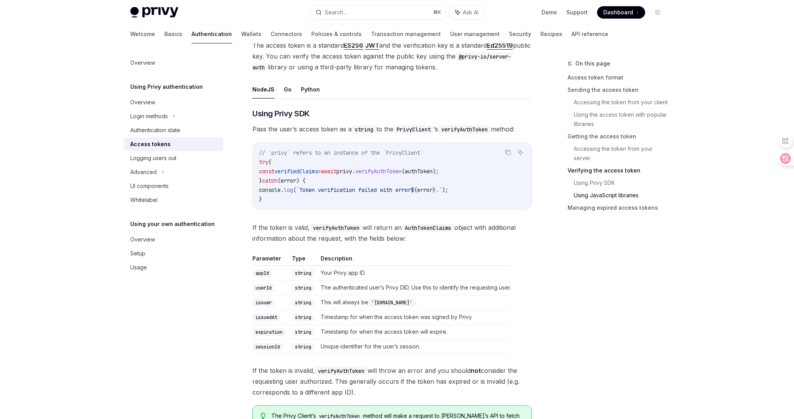
click at [186, 368] on div "Overview Using Privy authentication Overview Login methods Authentication state…" at bounding box center [180, 230] width 112 height 375
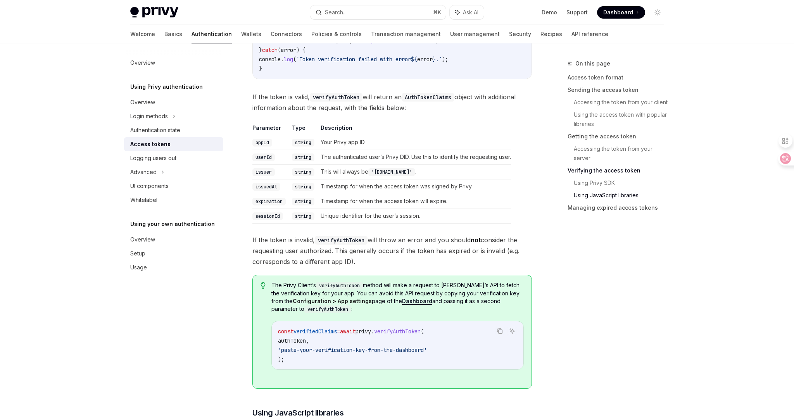
scroll to position [1953, 0]
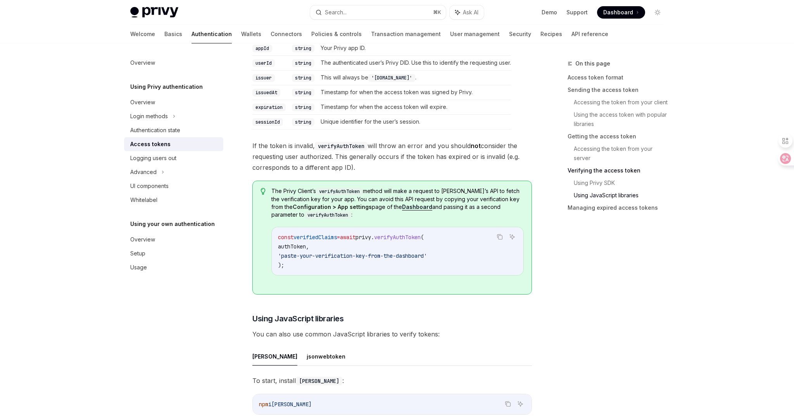
scroll to position [2129, 0]
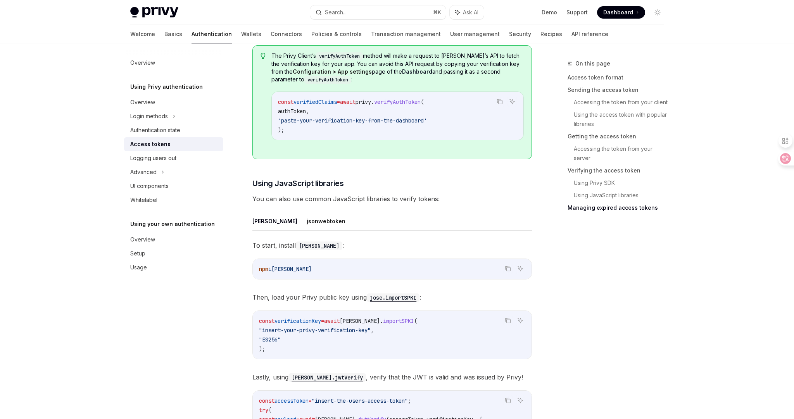
click at [561, 324] on div "On this page Access token format Sending the access token Accessing the token f…" at bounding box center [611, 239] width 118 height 360
click at [307, 220] on button "jsonwebtoken" at bounding box center [326, 221] width 39 height 18
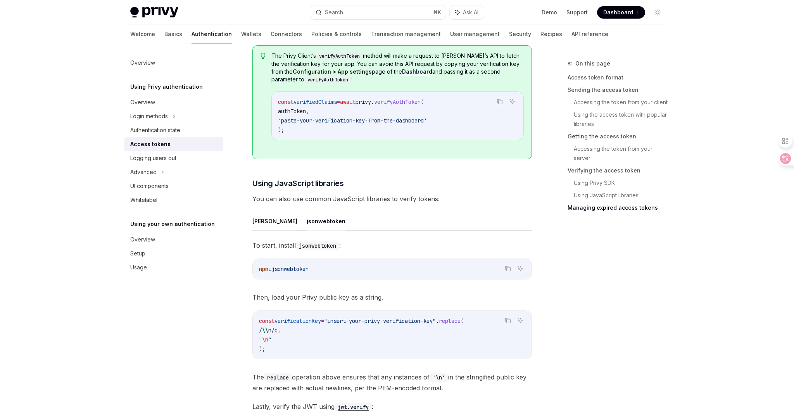
click at [260, 218] on button "[PERSON_NAME]" at bounding box center [274, 221] width 45 height 18
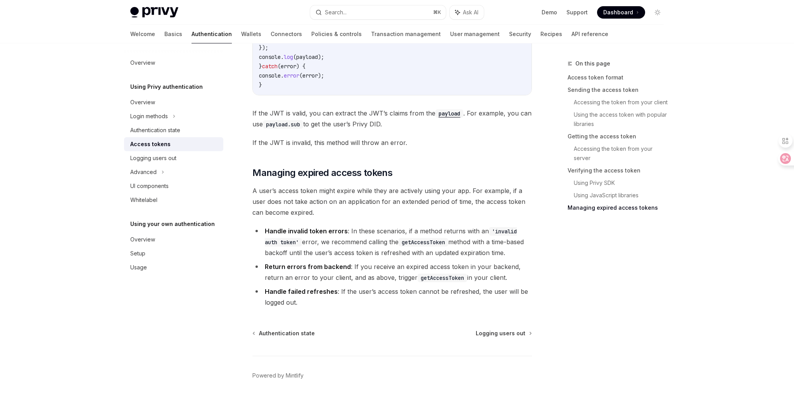
scroll to position [2528, 0]
click at [478, 329] on span "Logging users out" at bounding box center [500, 333] width 50 height 8
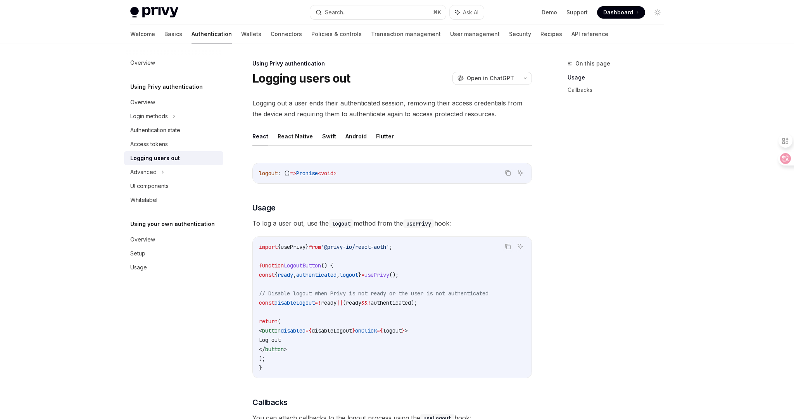
click at [574, 284] on div "On this page Usage Callbacks" at bounding box center [611, 239] width 118 height 360
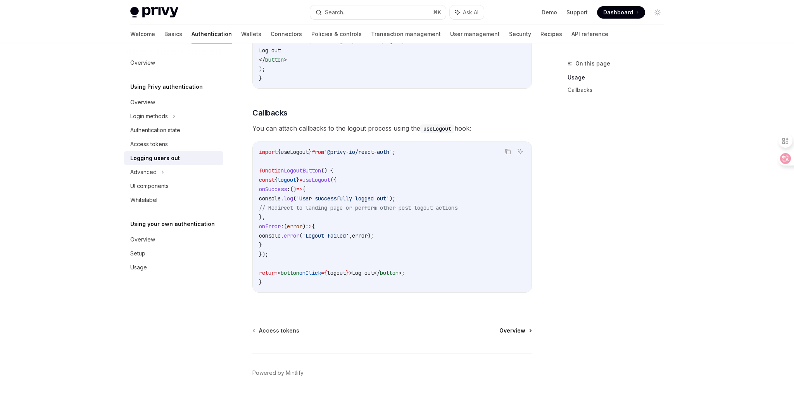
click at [503, 332] on span "Overview" at bounding box center [512, 331] width 26 height 8
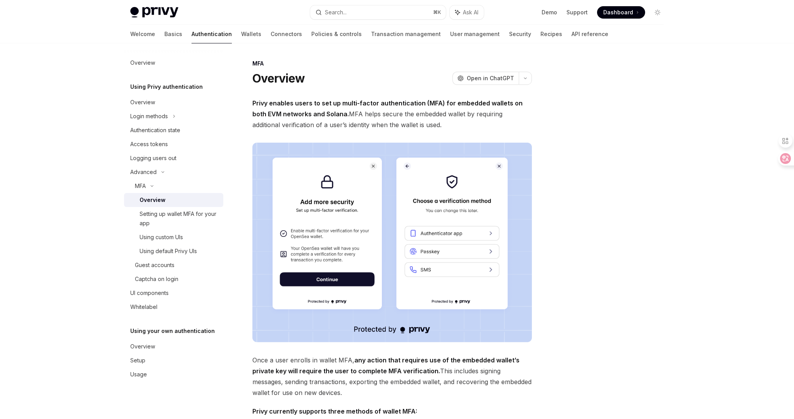
scroll to position [3, 0]
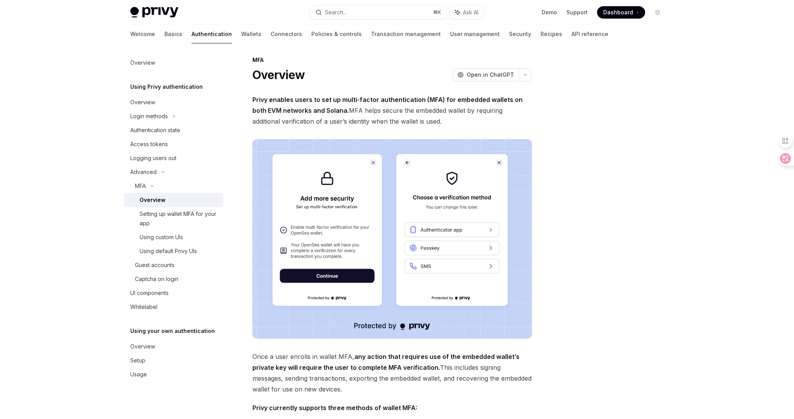
click at [532, 385] on div "MFA Overview OpenAI Open in ChatGPT OpenAI Open in ChatGPT Privy enables users …" at bounding box center [319, 347] width 428 height 585
click at [533, 377] on div "MFA Overview OpenAI Open in ChatGPT OpenAI Open in ChatGPT Privy enables users …" at bounding box center [397, 340] width 546 height 601
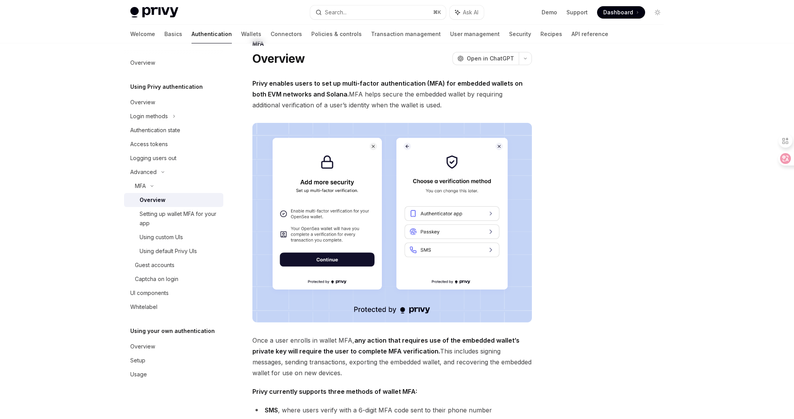
scroll to position [24, 0]
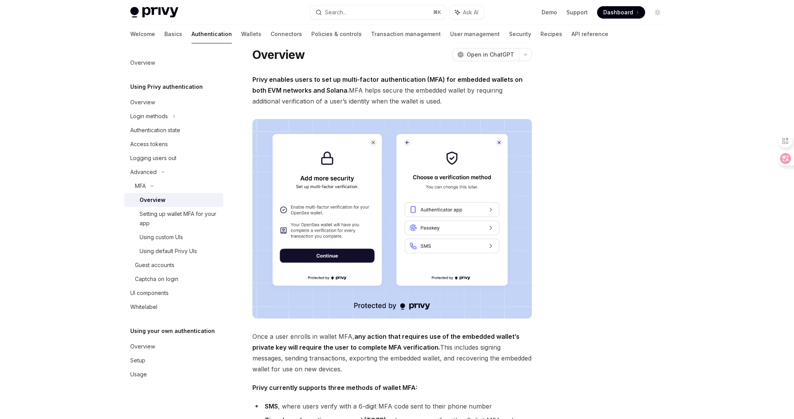
click at [533, 377] on div "MFA Overview OpenAI Open in ChatGPT OpenAI Open in ChatGPT Privy enables users …" at bounding box center [397, 320] width 546 height 601
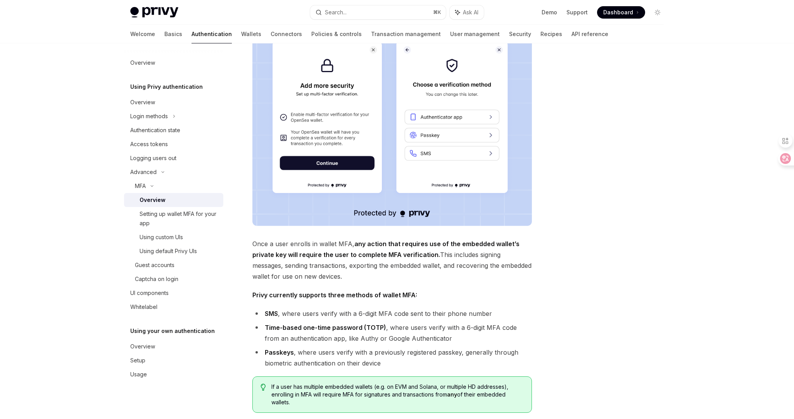
scroll to position [225, 0]
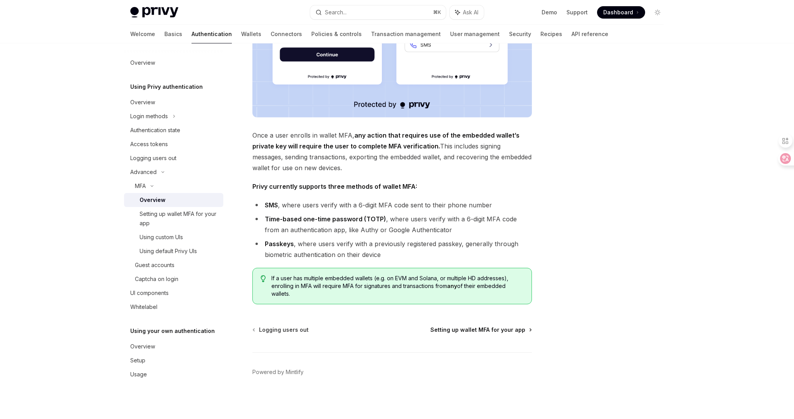
click at [513, 331] on span "Setting up wallet MFA for your app" at bounding box center [477, 330] width 95 height 8
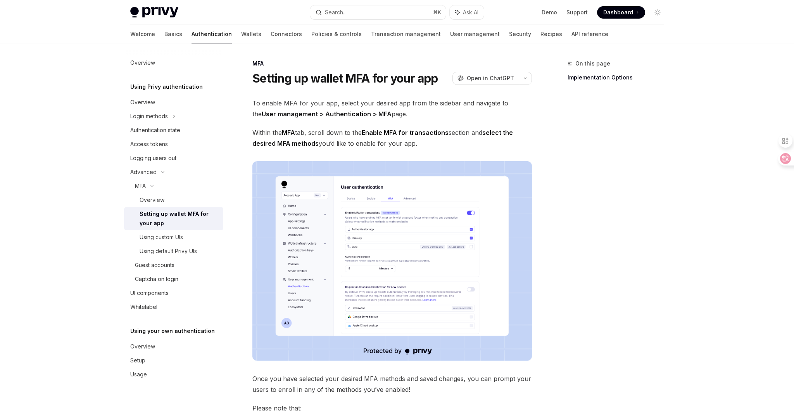
click at [646, 235] on div "On this page Implementation Options" at bounding box center [611, 239] width 118 height 360
click at [619, 16] on span "Dashboard" at bounding box center [618, 13] width 30 height 8
click at [171, 197] on div "Overview" at bounding box center [179, 199] width 79 height 9
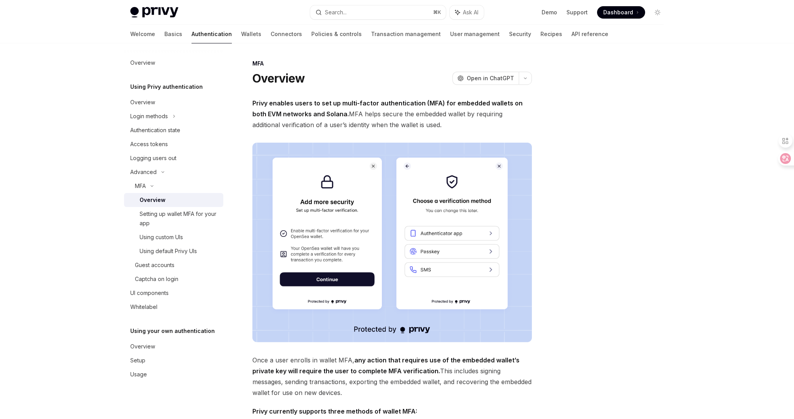
scroll to position [168, 0]
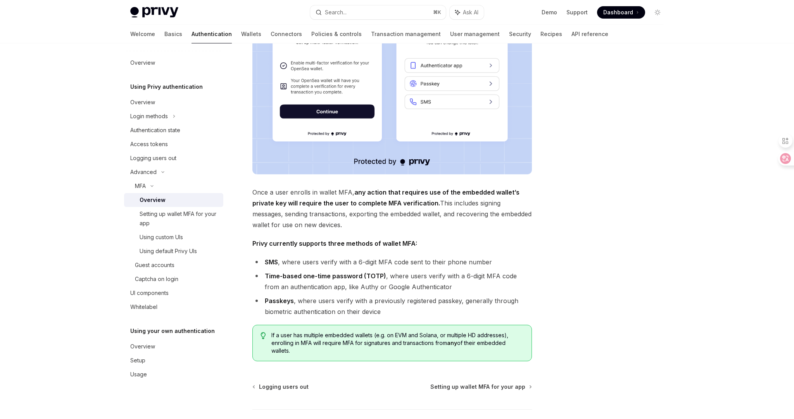
click at [479, 240] on span "Privy currently supports three methods of wallet MFA:" at bounding box center [391, 243] width 279 height 11
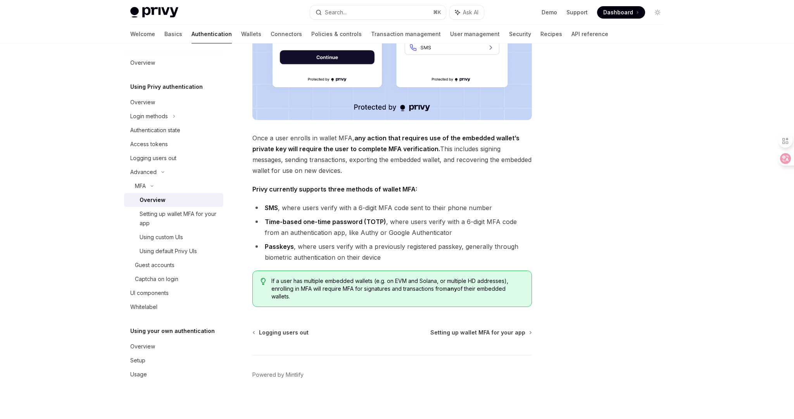
scroll to position [225, 0]
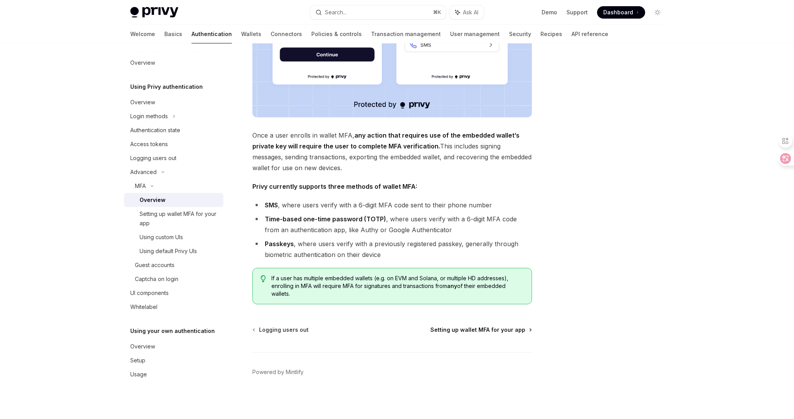
click at [463, 330] on span "Setting up wallet MFA for your app" at bounding box center [477, 330] width 95 height 8
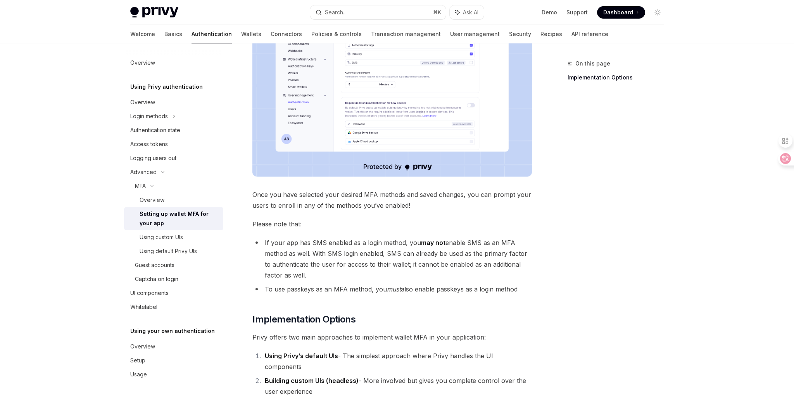
scroll to position [266, 0]
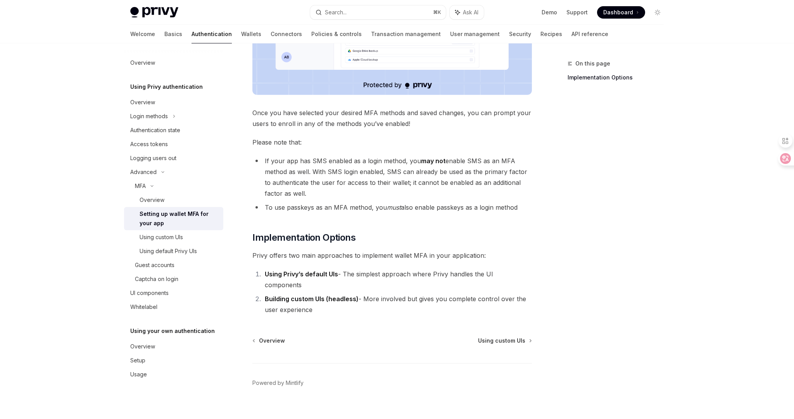
click at [485, 293] on li "Building custom UIs (headless) - More involved but gives you complete control o…" at bounding box center [396, 304] width 269 height 22
click at [473, 299] on li "Building custom UIs (headless) - More involved but gives you complete control o…" at bounding box center [396, 304] width 269 height 22
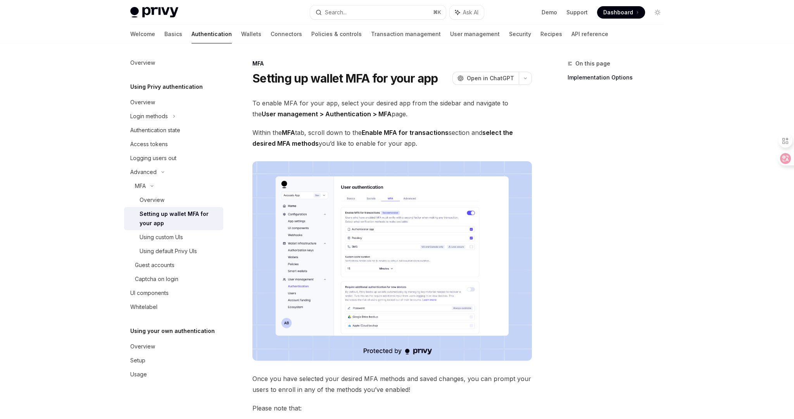
scroll to position [236, 0]
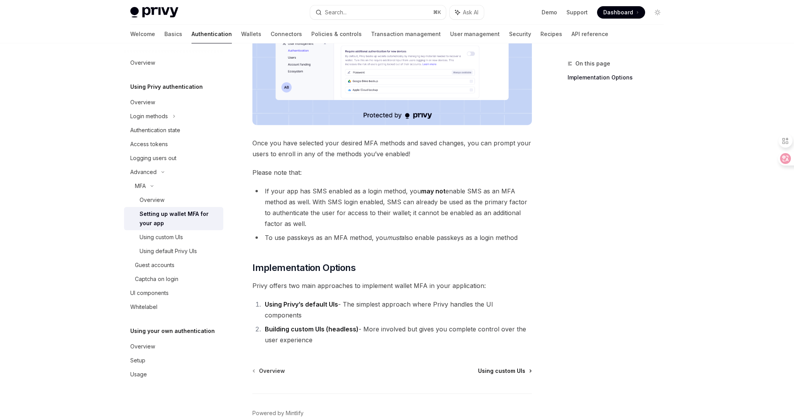
click at [494, 367] on span "Using custom UIs" at bounding box center [501, 371] width 47 height 8
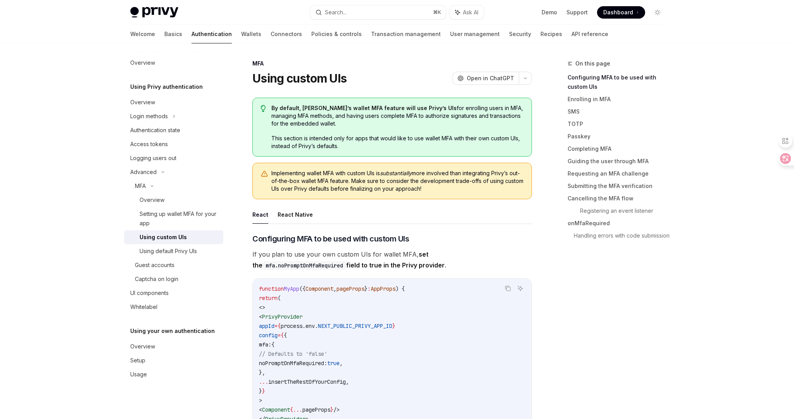
click at [459, 191] on span "Implementing wallet MFA with custom UIs is substantially more involved than int…" at bounding box center [397, 180] width 252 height 23
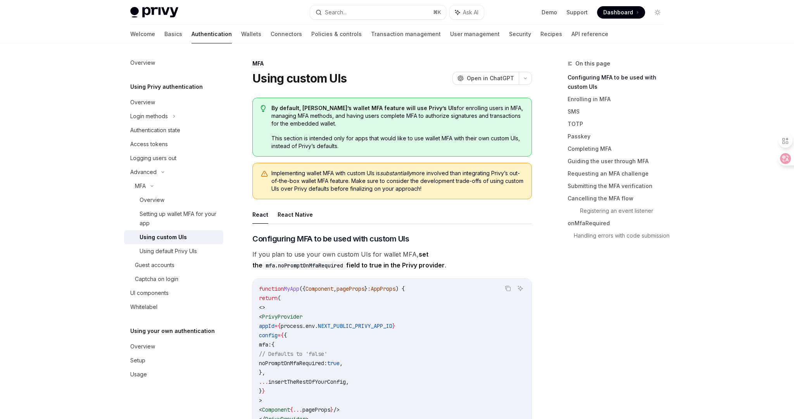
click at [459, 189] on span "Implementing wallet MFA with custom UIs is substantially more involved than int…" at bounding box center [397, 180] width 252 height 23
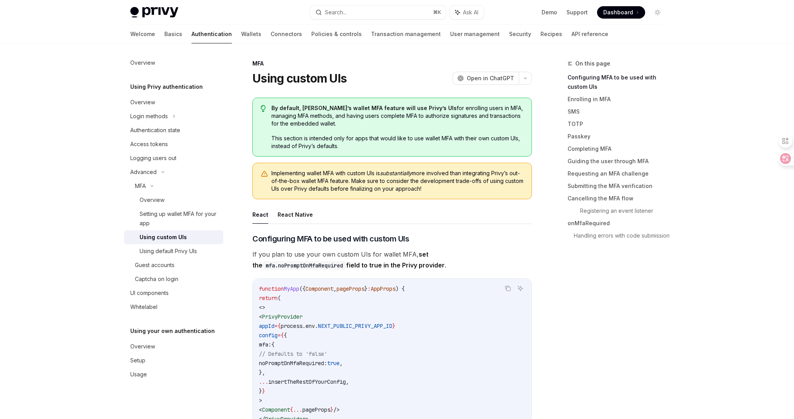
click at [448, 267] on span "If you plan to use your own custom UIs for wallet MFA, set the mfa.noPromptOnMf…" at bounding box center [391, 260] width 279 height 22
click at [508, 267] on span "If you plan to use your own custom UIs for wallet MFA, set the mfa.noPromptOnMf…" at bounding box center [391, 260] width 279 height 22
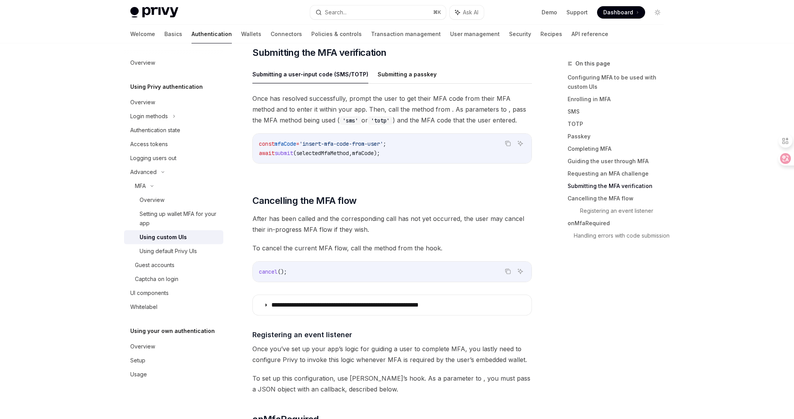
scroll to position [2296, 0]
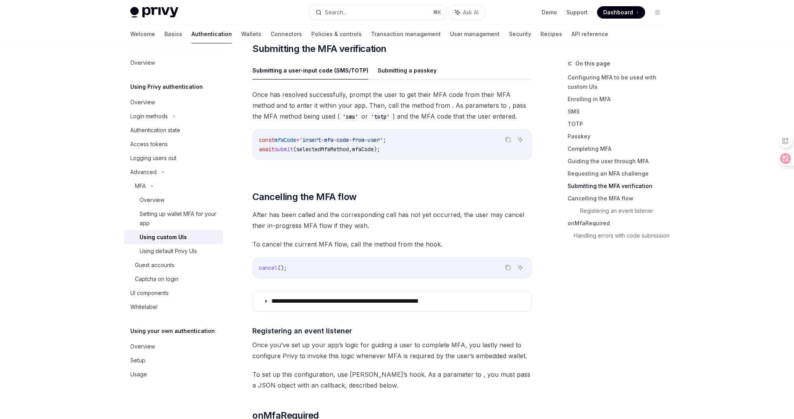
click at [415, 241] on span "To cancel the current MFA flow, call the method from the hook." at bounding box center [391, 244] width 279 height 11
click at [432, 343] on span "Once you’ve set up your app’s logic for guiding a user to complete MFA, you las…" at bounding box center [391, 350] width 279 height 22
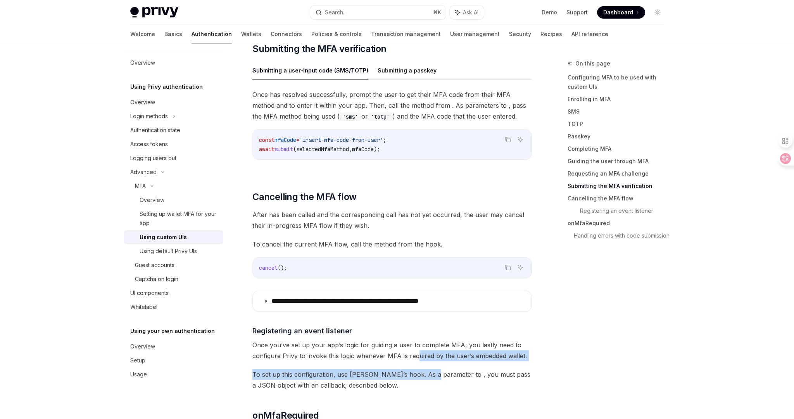
drag, startPoint x: 427, startPoint y: 374, endPoint x: 416, endPoint y: 349, distance: 27.0
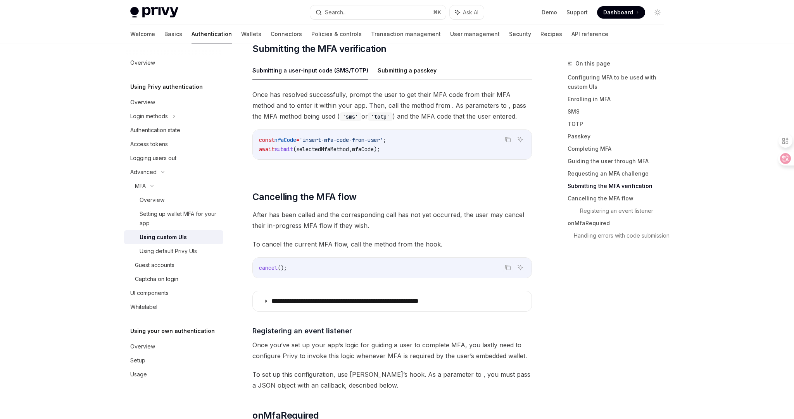
click at [398, 351] on span "Once you’ve set up your app’s logic for guiding a user to complete MFA, you las…" at bounding box center [391, 350] width 279 height 22
click at [424, 380] on span "To set up this configuration, use [PERSON_NAME]’s hook. As a parameter to , you…" at bounding box center [391, 380] width 279 height 22
click at [522, 352] on span "Once you’ve set up your app’s logic for guiding a user to complete MFA, you las…" at bounding box center [391, 350] width 279 height 22
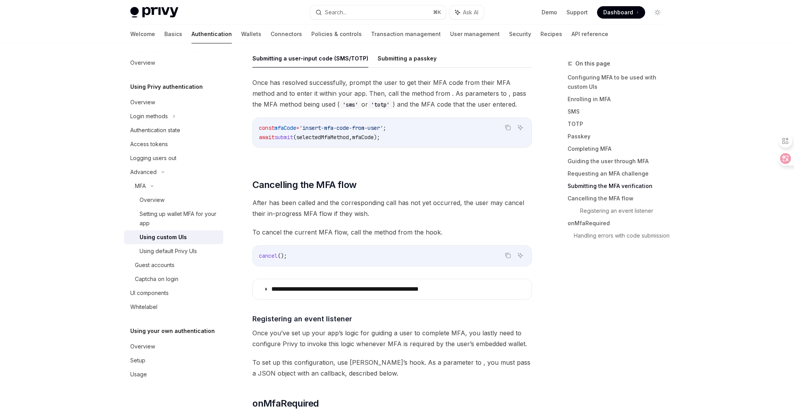
scroll to position [2341, 0]
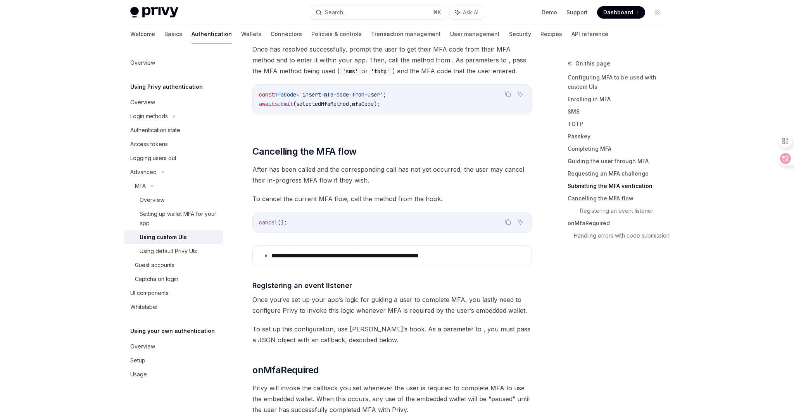
click at [440, 337] on span "To set up this configuration, use [PERSON_NAME]’s hook. As a parameter to , you…" at bounding box center [391, 335] width 279 height 22
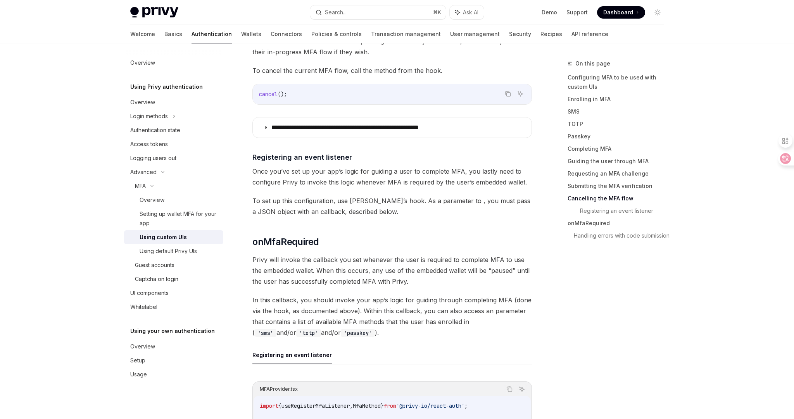
click at [526, 330] on span "In this callback, you should invoke your app’s logic for guiding through comple…" at bounding box center [391, 316] width 279 height 43
click at [522, 329] on span "In this callback, you should invoke your app’s logic for guiding through comple…" at bounding box center [391, 316] width 279 height 43
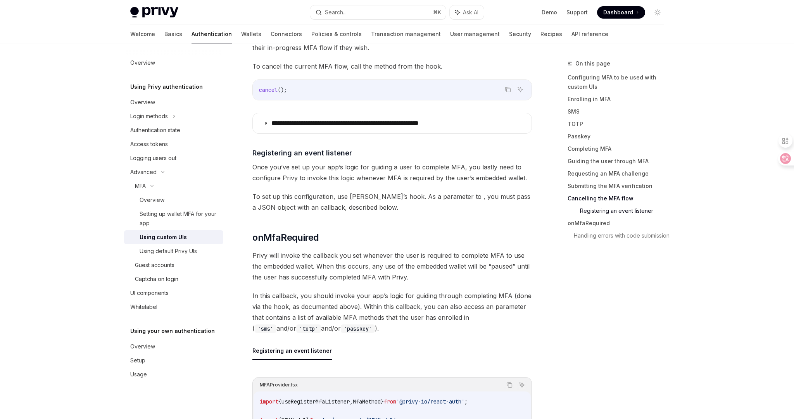
scroll to position [2587, 0]
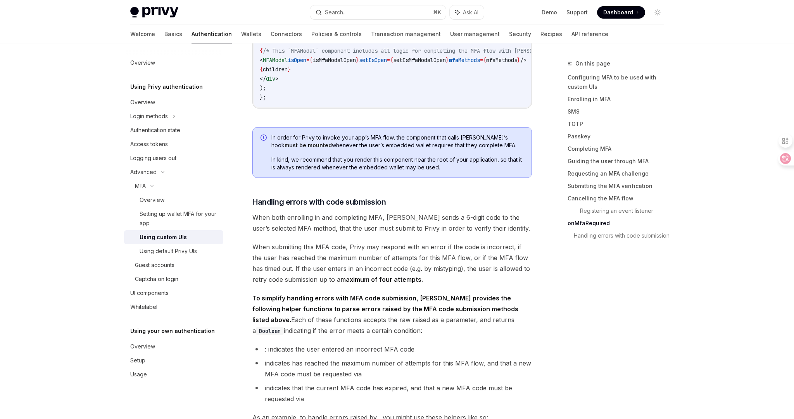
scroll to position [3315, 0]
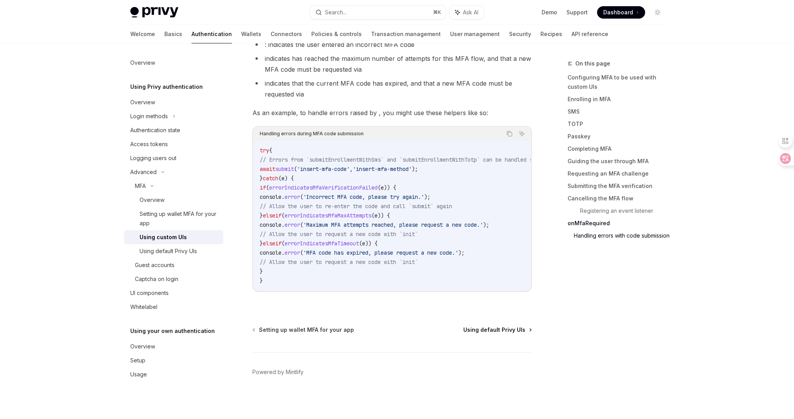
click at [514, 329] on span "Using default Privy UIs" at bounding box center [494, 330] width 62 height 8
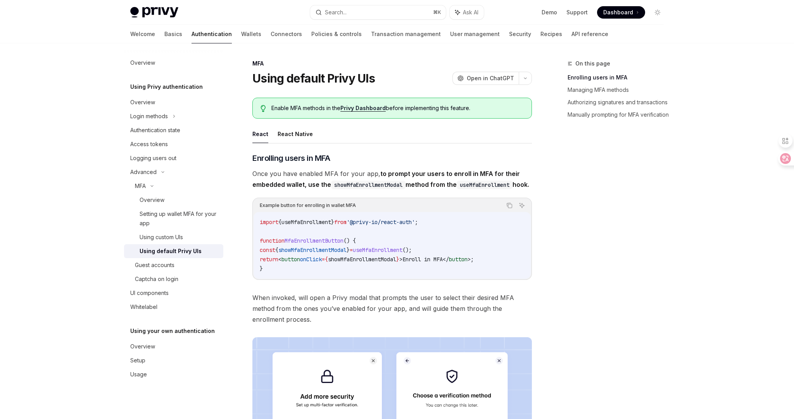
click at [554, 294] on div "On this page Enrolling users in MFA Managing MFA methods Authorizing signatures…" at bounding box center [611, 239] width 118 height 360
click at [560, 292] on div "On this page Enrolling users in MFA Managing MFA methods Authorizing signatures…" at bounding box center [611, 239] width 118 height 360
click at [552, 324] on div "On this page Enrolling users in MFA Managing MFA methods Authorizing signatures…" at bounding box center [611, 239] width 118 height 360
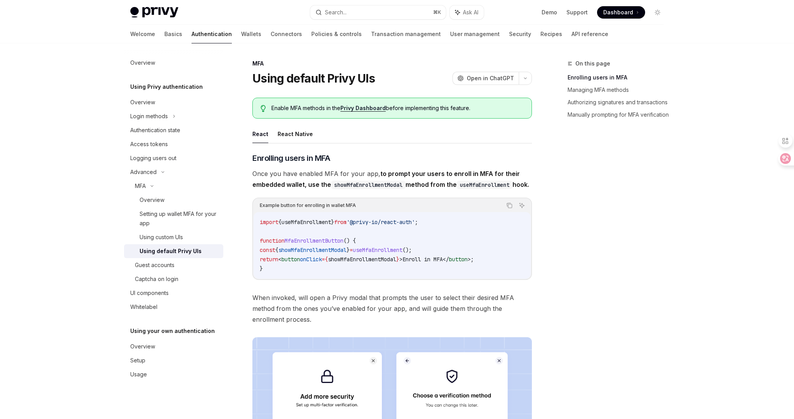
click at [583, 269] on div "On this page Enrolling users in MFA Managing MFA methods Authorizing signatures…" at bounding box center [611, 239] width 118 height 360
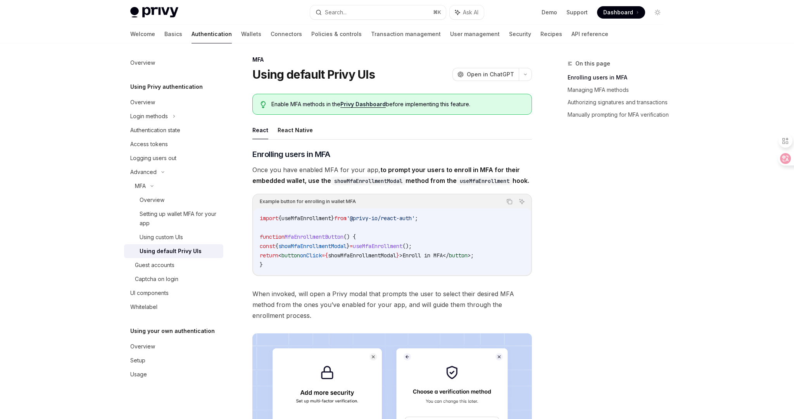
click at [571, 309] on div "On this page Enrolling users in MFA Managing MFA methods Authorizing signatures…" at bounding box center [611, 239] width 118 height 360
click at [560, 319] on div "On this page Enrolling users in MFA Managing MFA methods Authorizing signatures…" at bounding box center [611, 239] width 118 height 360
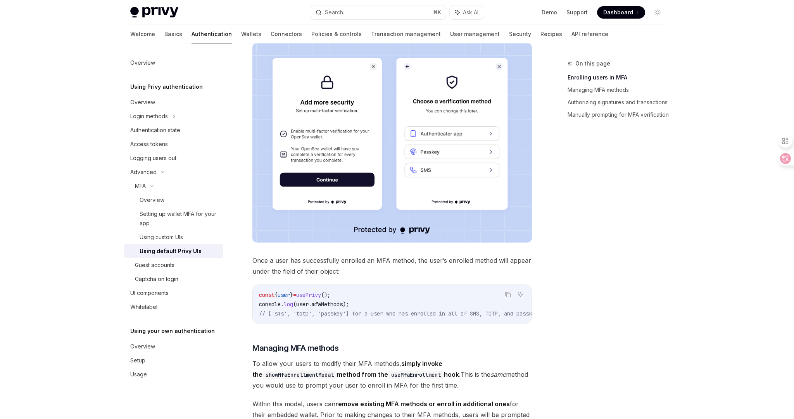
scroll to position [413, 0]
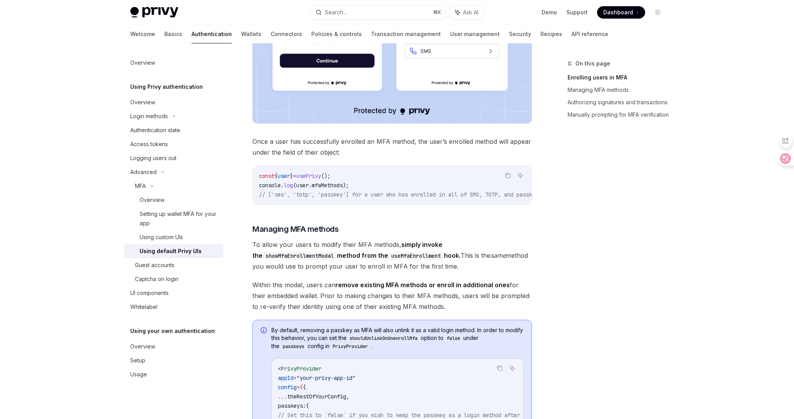
click at [569, 308] on div "On this page Enrolling users in MFA Managing MFA methods Authorizing signatures…" at bounding box center [611, 239] width 118 height 360
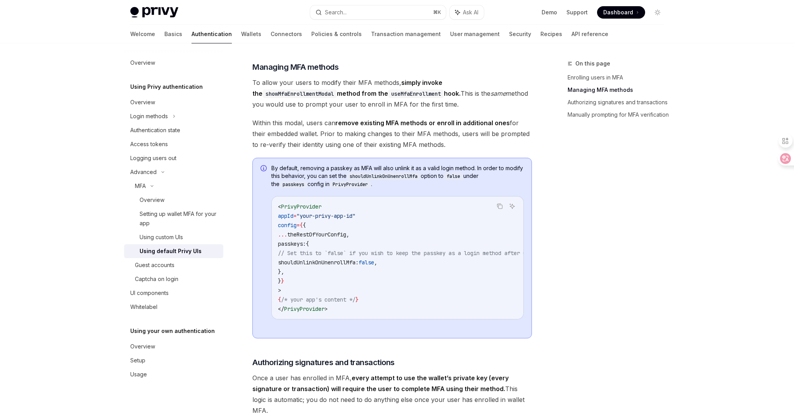
scroll to position [706, 0]
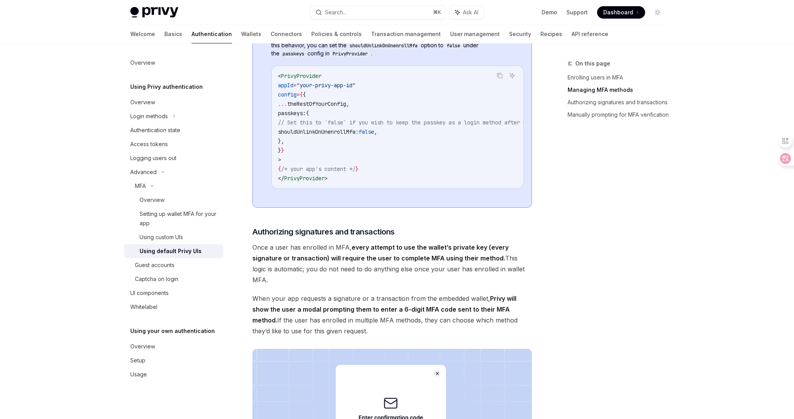
click at [569, 308] on div "On this page Enrolling users in MFA Managing MFA methods Authorizing signatures…" at bounding box center [611, 239] width 118 height 360
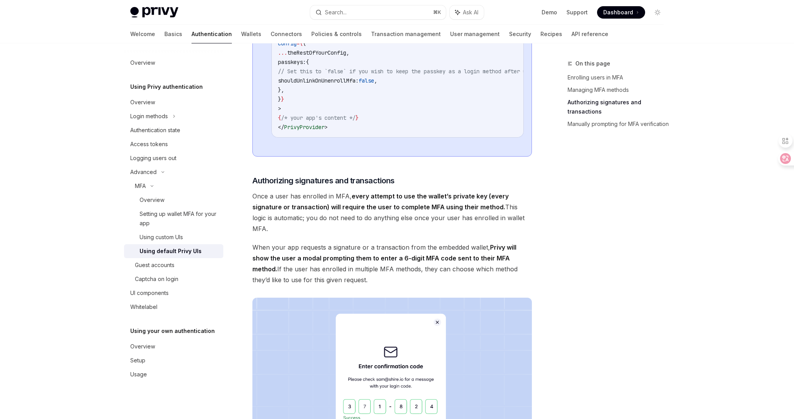
scroll to position [936, 0]
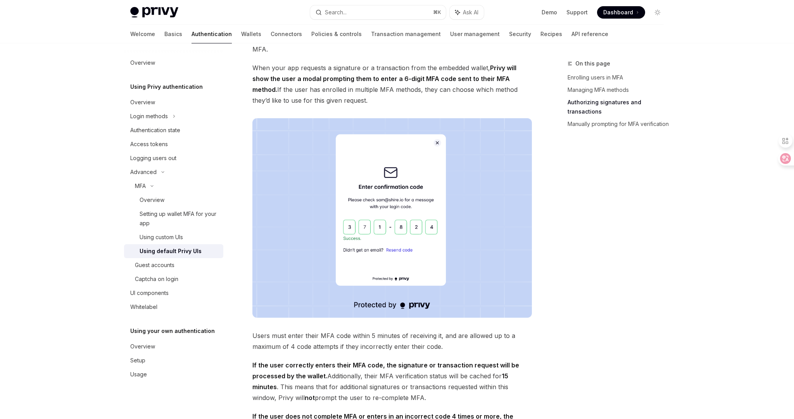
click at [533, 367] on div "On this page Enrolling users in MFA Managing MFA methods Authorizing signatures…" at bounding box center [397, 18] width 546 height 1823
click at [524, 366] on span "If the user correctly enters their MFA code, the signature or transaction reque…" at bounding box center [391, 381] width 279 height 43
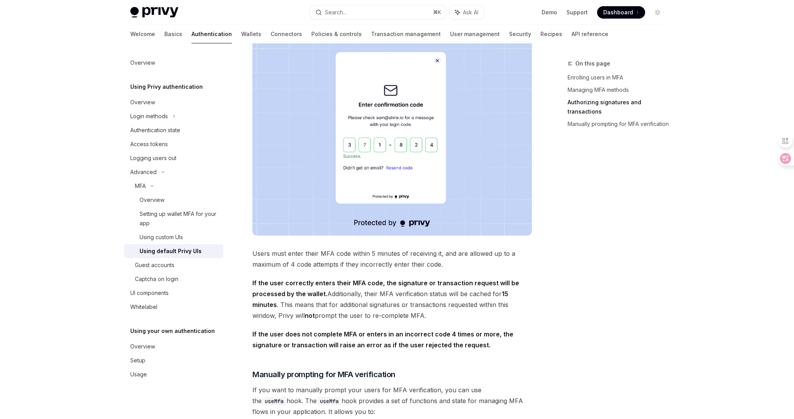
scroll to position [1057, 0]
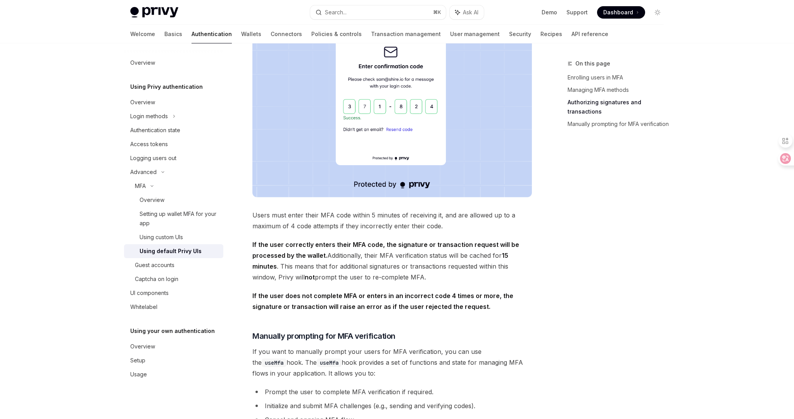
click at [524, 369] on span "If you want to manually prompt your users for MFA verification, you can use the…" at bounding box center [391, 362] width 279 height 33
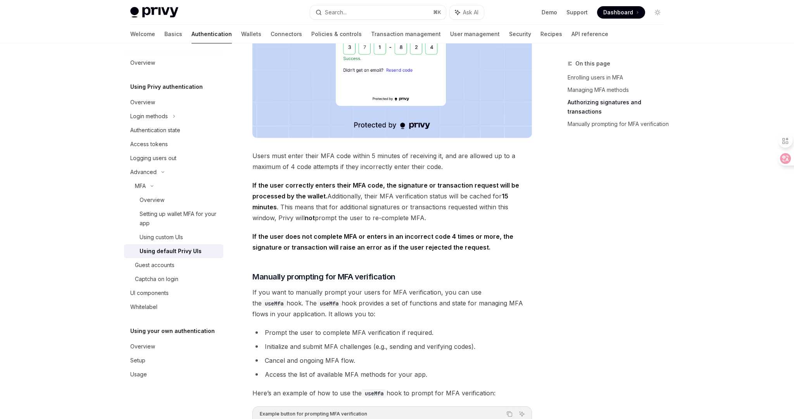
click at [524, 366] on li "Cancel and ongoing MFA flow." at bounding box center [391, 360] width 279 height 11
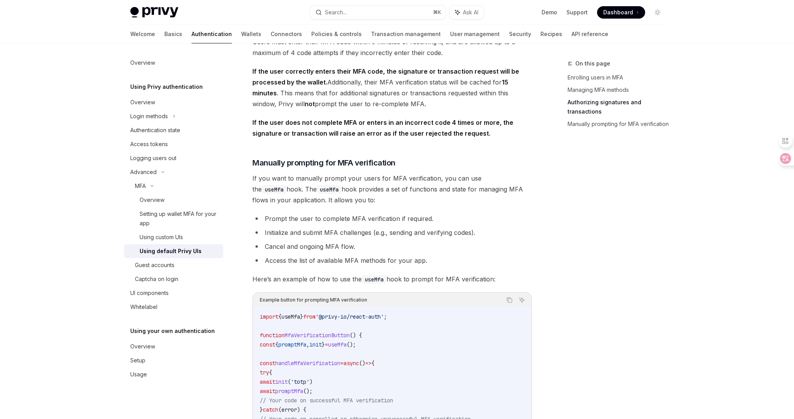
scroll to position [1287, 0]
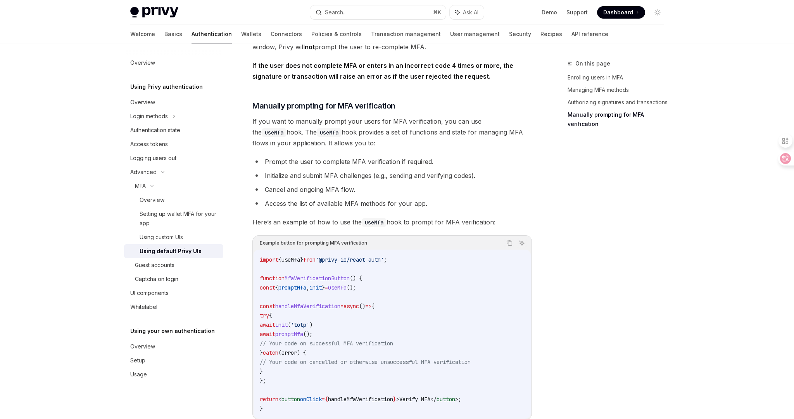
click at [555, 347] on div "On this page Enrolling users in MFA Managing MFA methods Authorizing signatures…" at bounding box center [611, 239] width 118 height 360
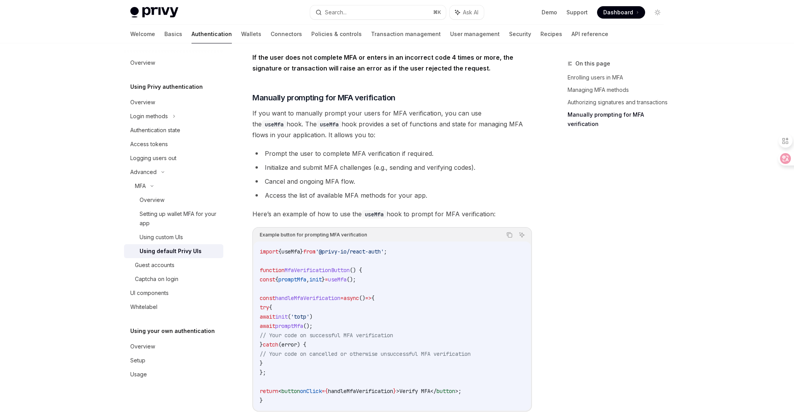
scroll to position [1412, 0]
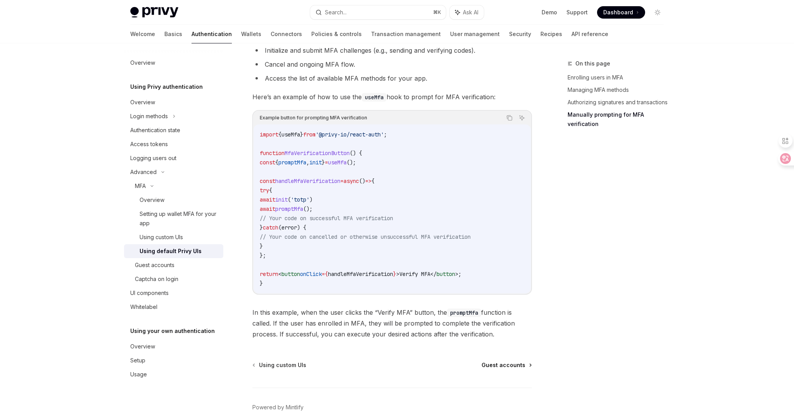
click at [508, 369] on span "Guest accounts" at bounding box center [503, 365] width 44 height 8
type textarea "*"
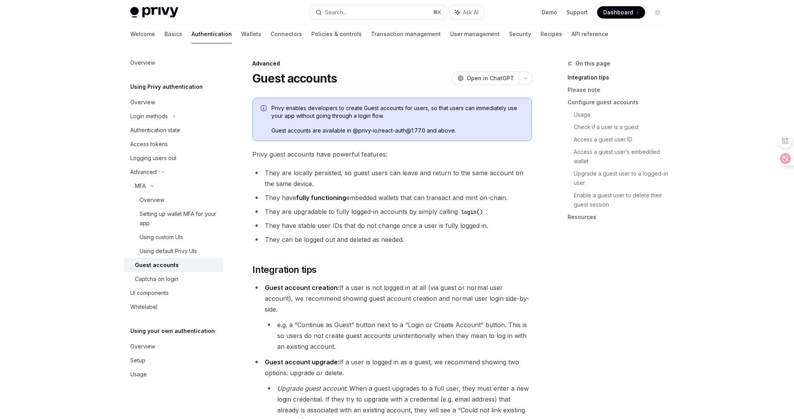
click at [379, 303] on li "Guest account creation: If a user is not logged in at all (via guest or normal …" at bounding box center [391, 317] width 279 height 70
click at [381, 306] on li "Guest account creation: If a user is not logged in at all (via guest or normal …" at bounding box center [391, 317] width 279 height 70
